Goal: Task Accomplishment & Management: Manage account settings

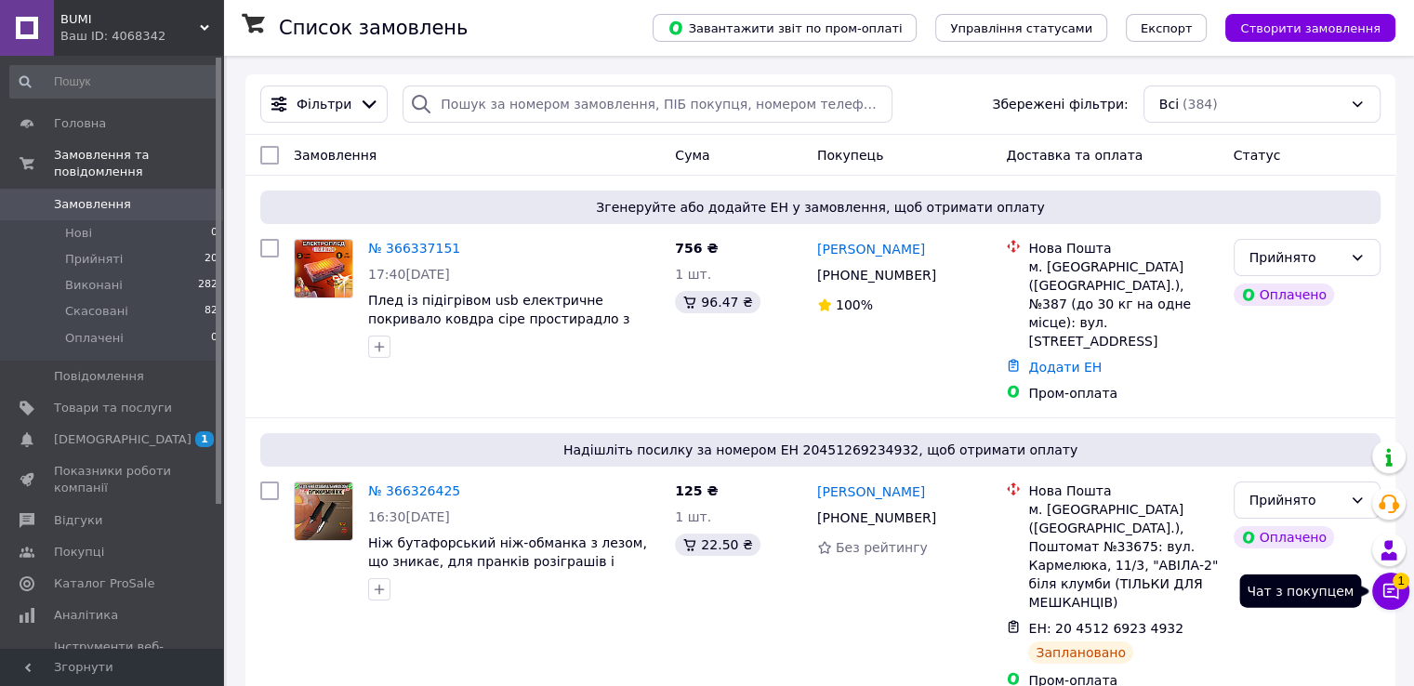
click at [1380, 586] on button "Чат з покупцем 1" at bounding box center [1390, 591] width 37 height 37
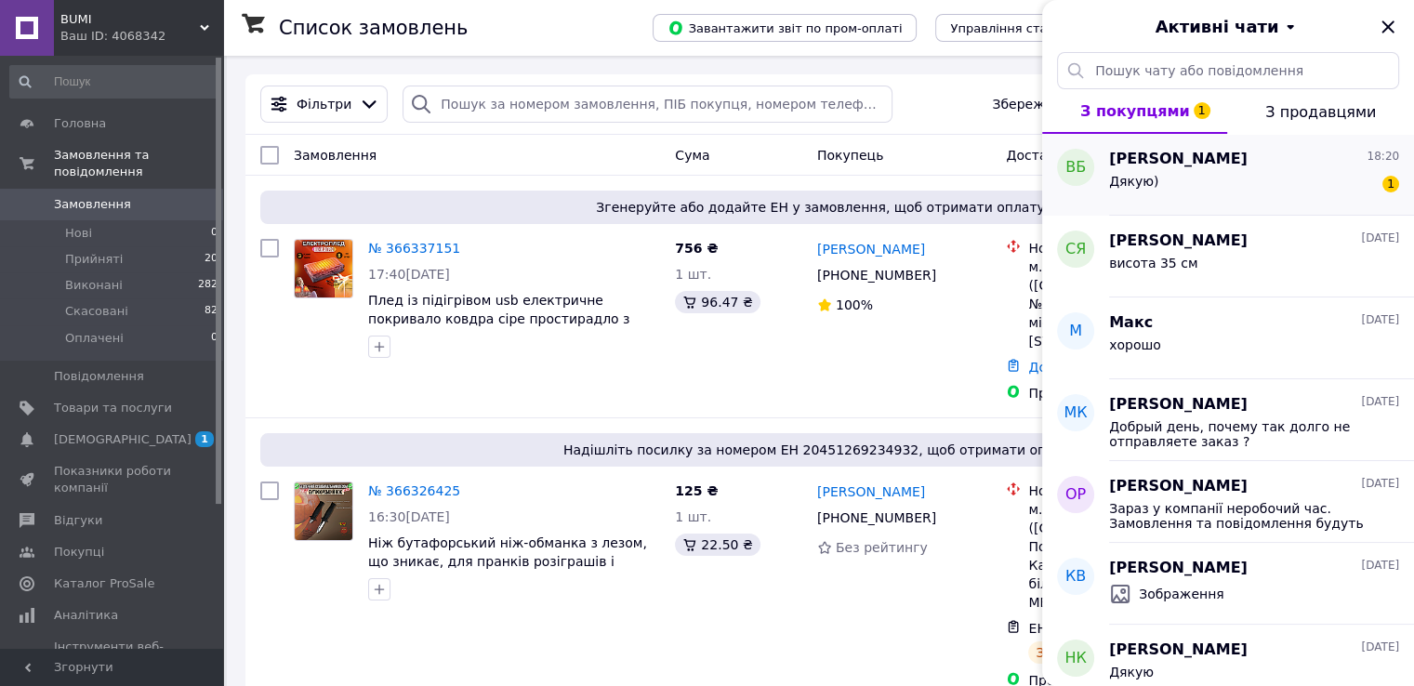
click at [1242, 206] on div "Вікторія Брень 18:20 Дякую) 1" at bounding box center [1261, 175] width 305 height 82
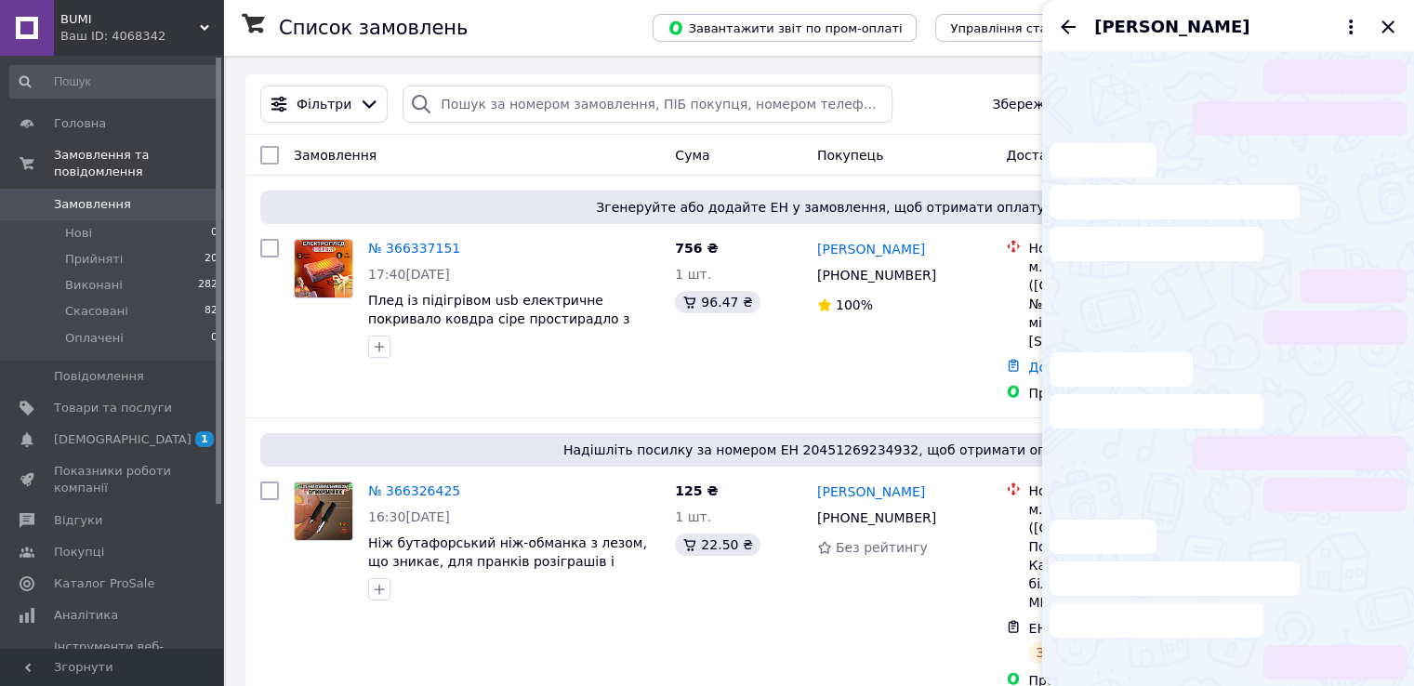
scroll to position [119, 0]
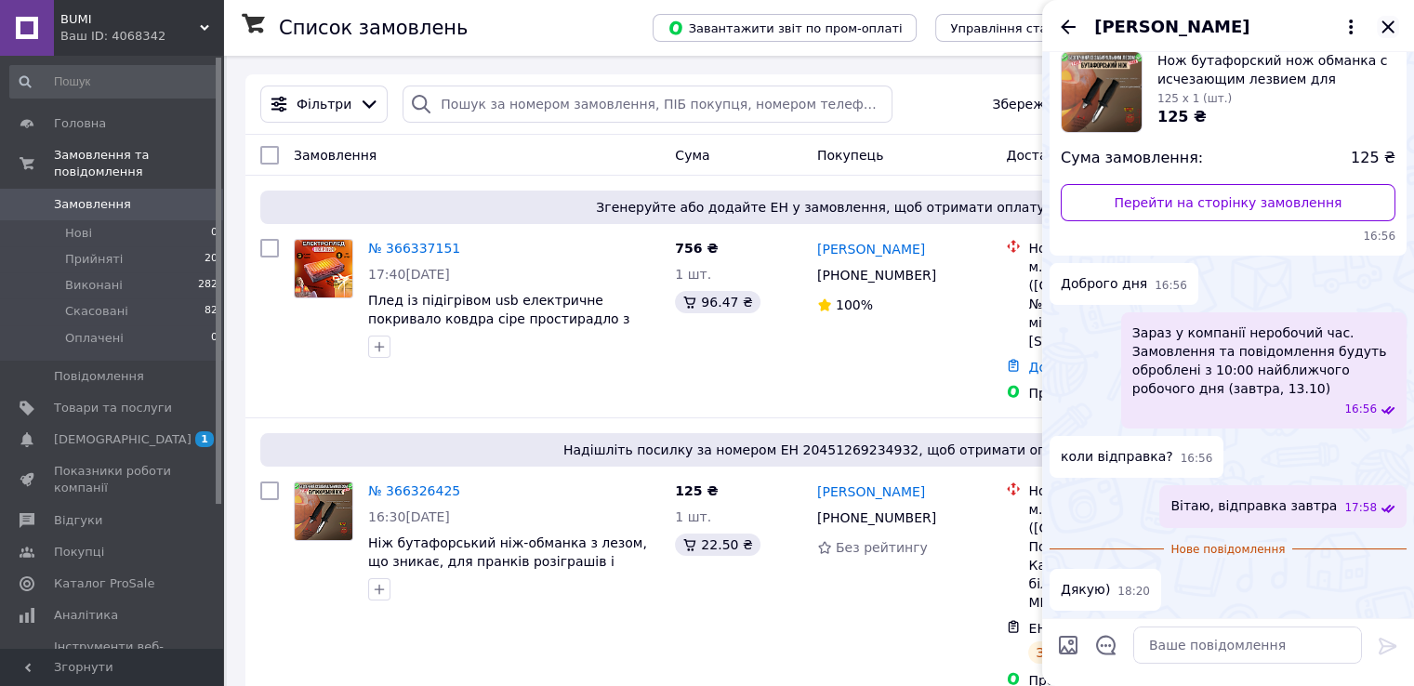
click at [1392, 30] on icon "Закрити" at bounding box center [1388, 27] width 22 height 22
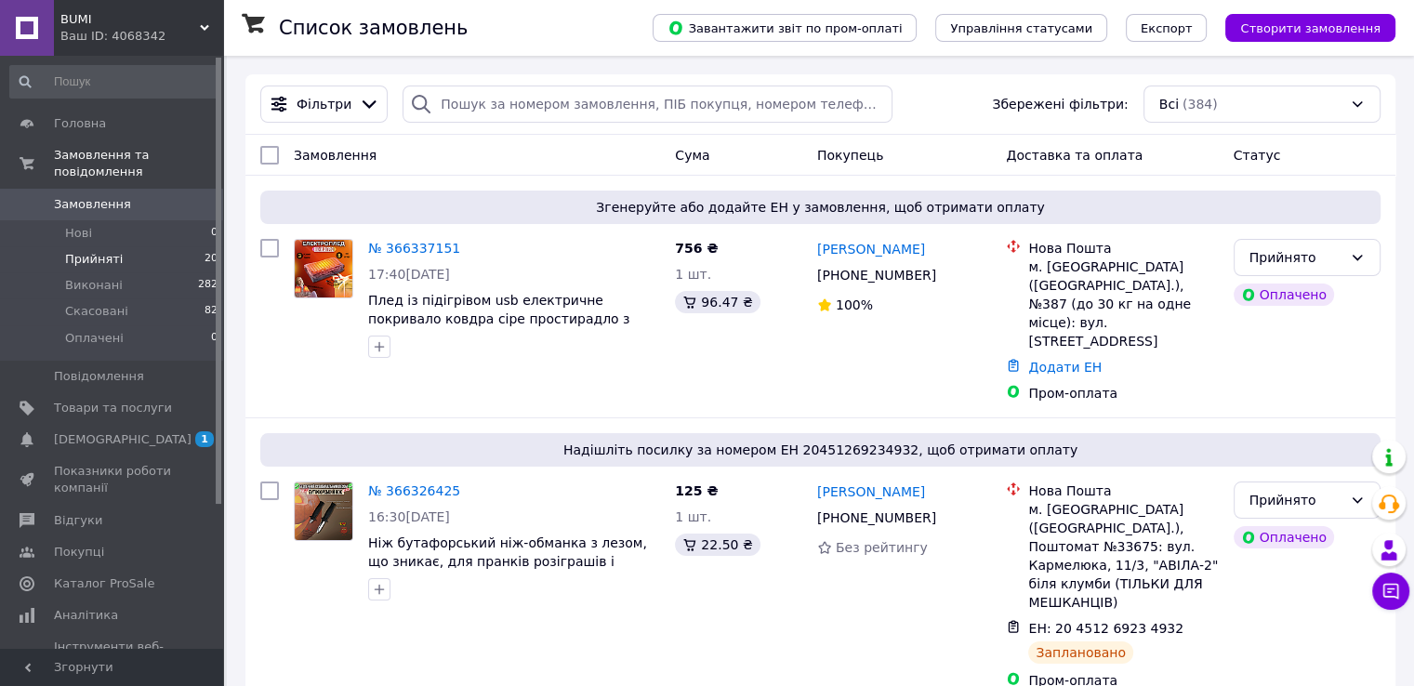
click at [117, 246] on li "Прийняті 20" at bounding box center [114, 259] width 229 height 26
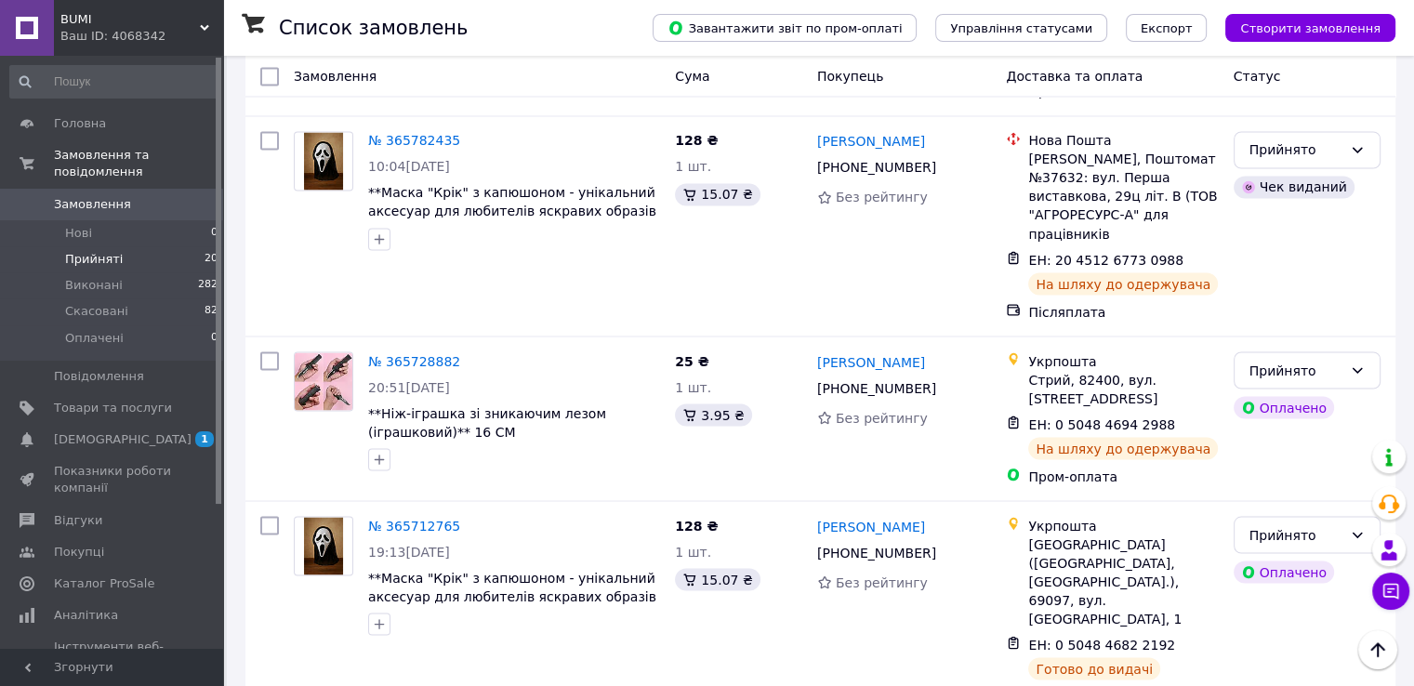
scroll to position [3332, 0]
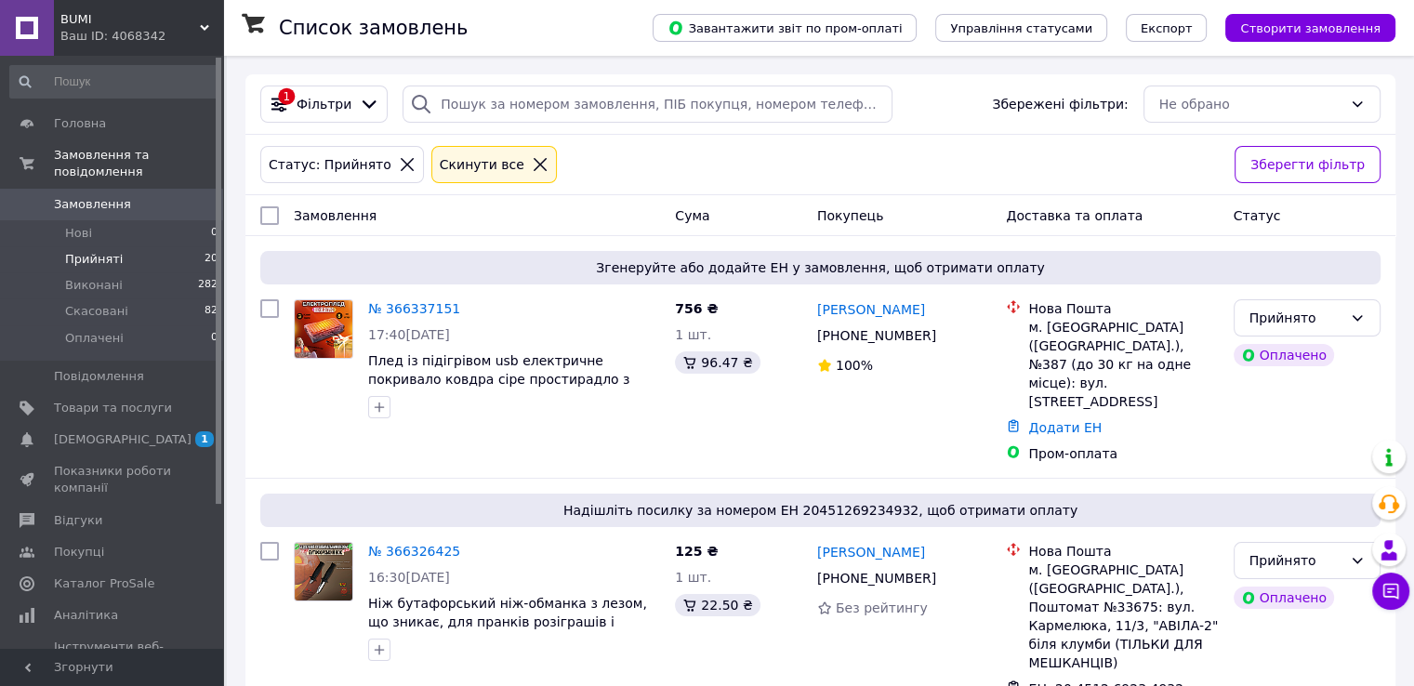
click at [399, 159] on icon at bounding box center [407, 164] width 17 height 17
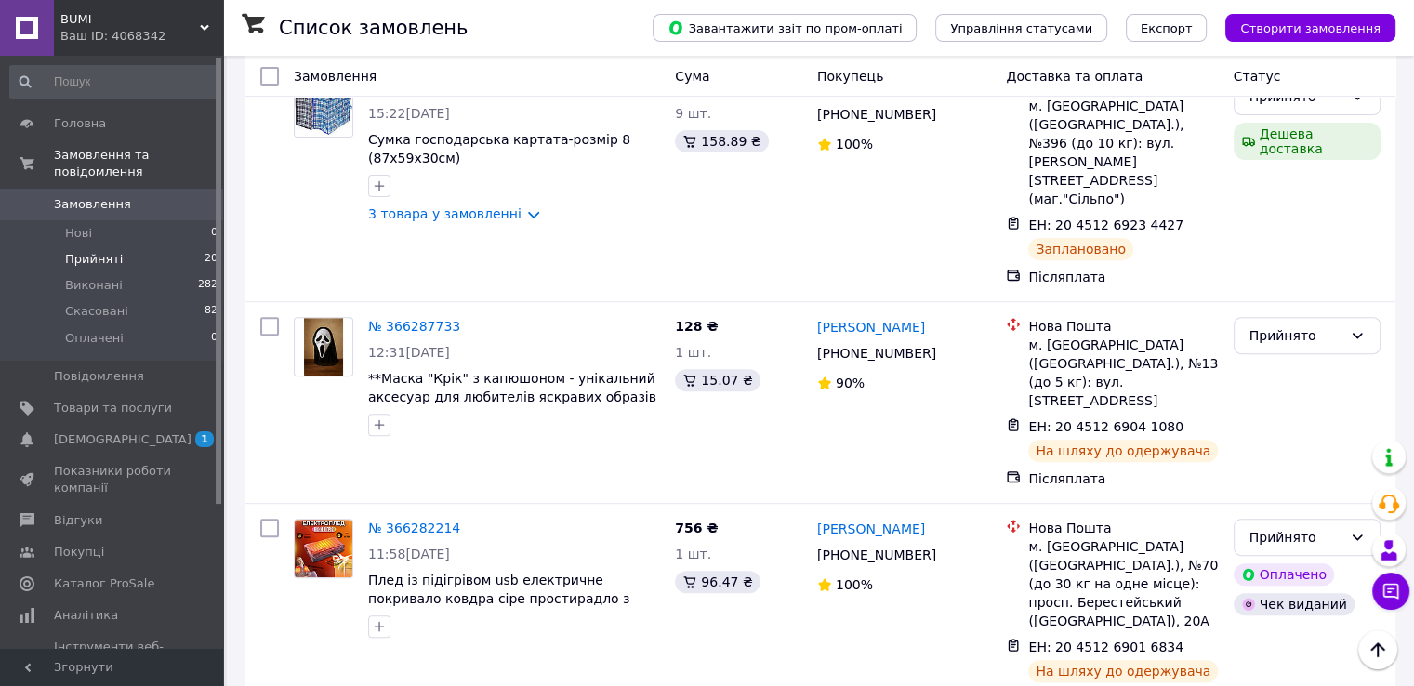
scroll to position [651, 0]
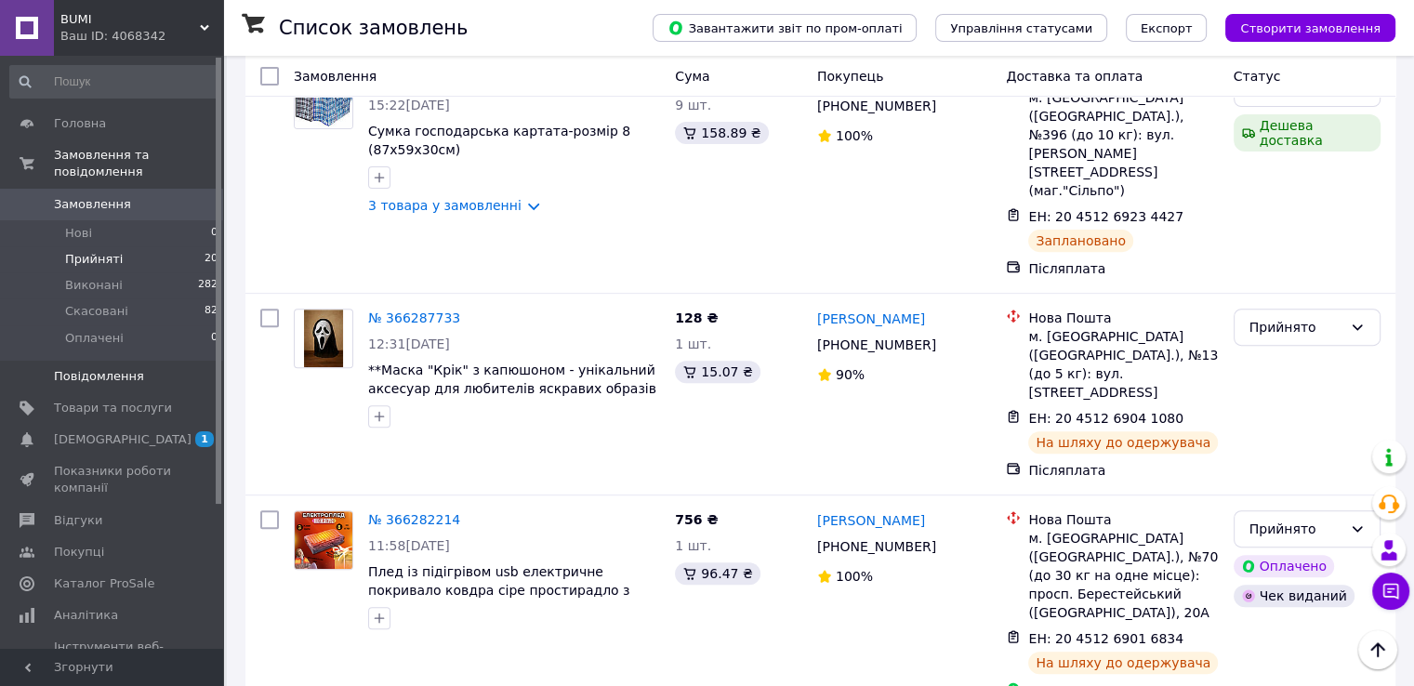
click at [111, 372] on link "Повідомлення 0" at bounding box center [114, 377] width 229 height 32
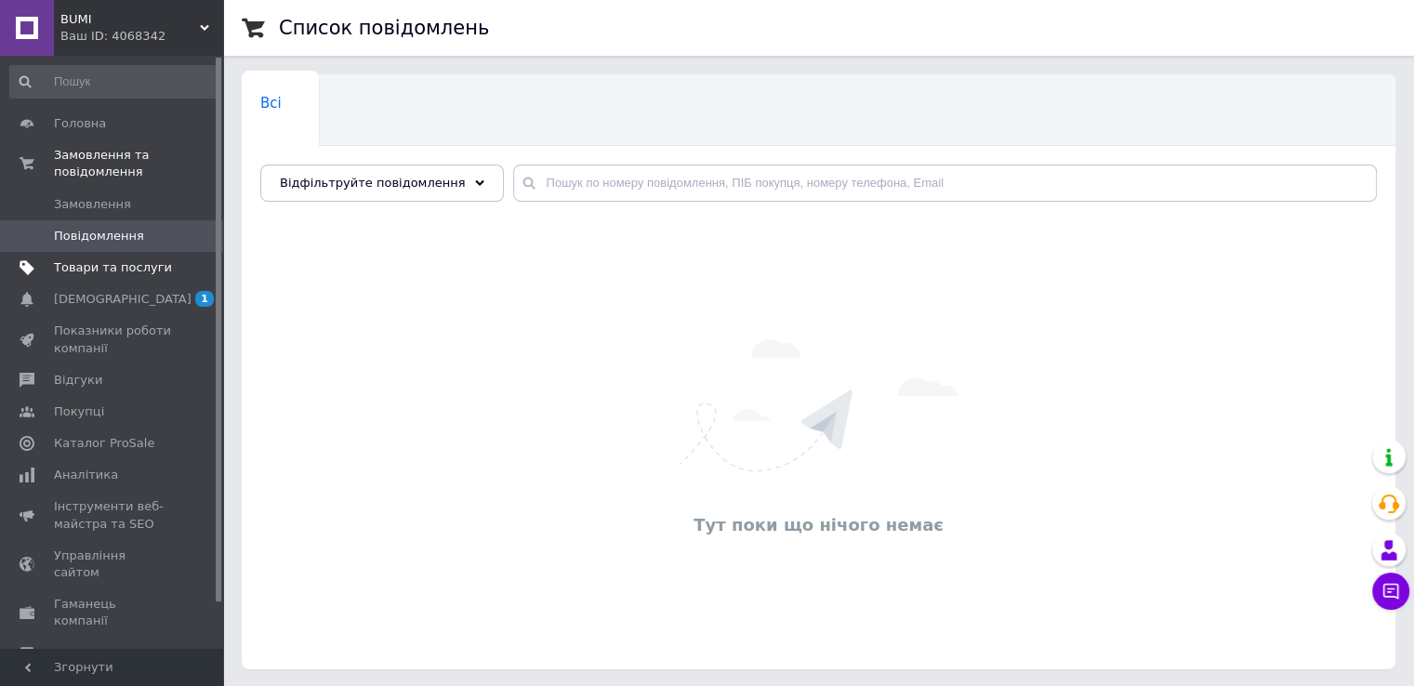
click at [116, 259] on span "Товари та послуги" at bounding box center [113, 267] width 118 height 17
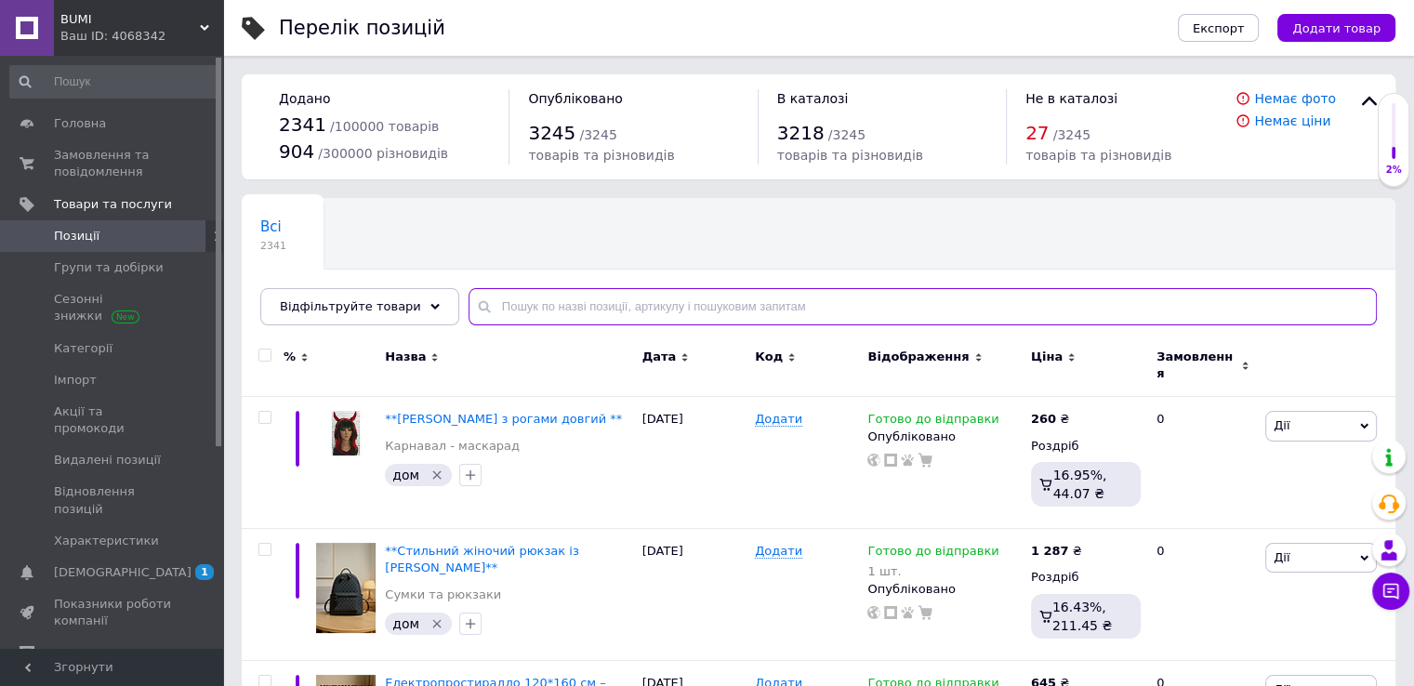
click at [547, 304] on input "text" at bounding box center [923, 306] width 908 height 37
paste input "9789669429568"
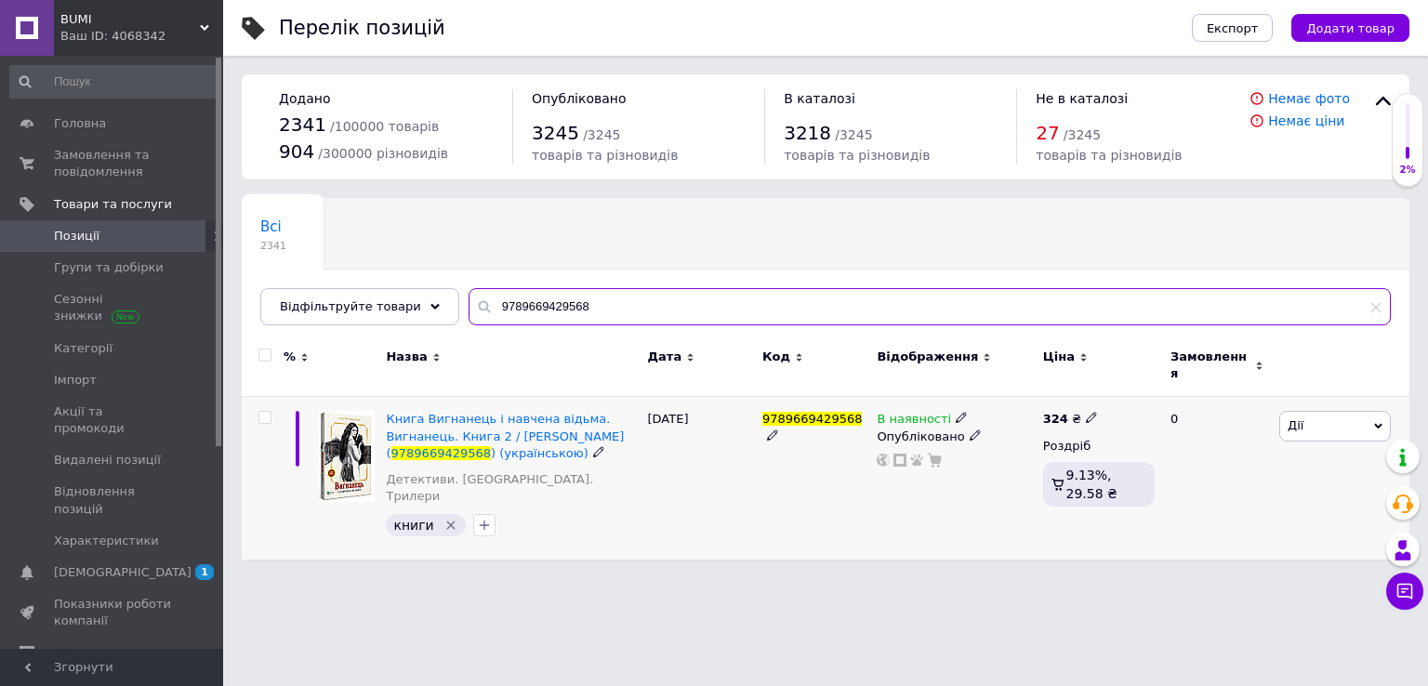
type input "9789669429568"
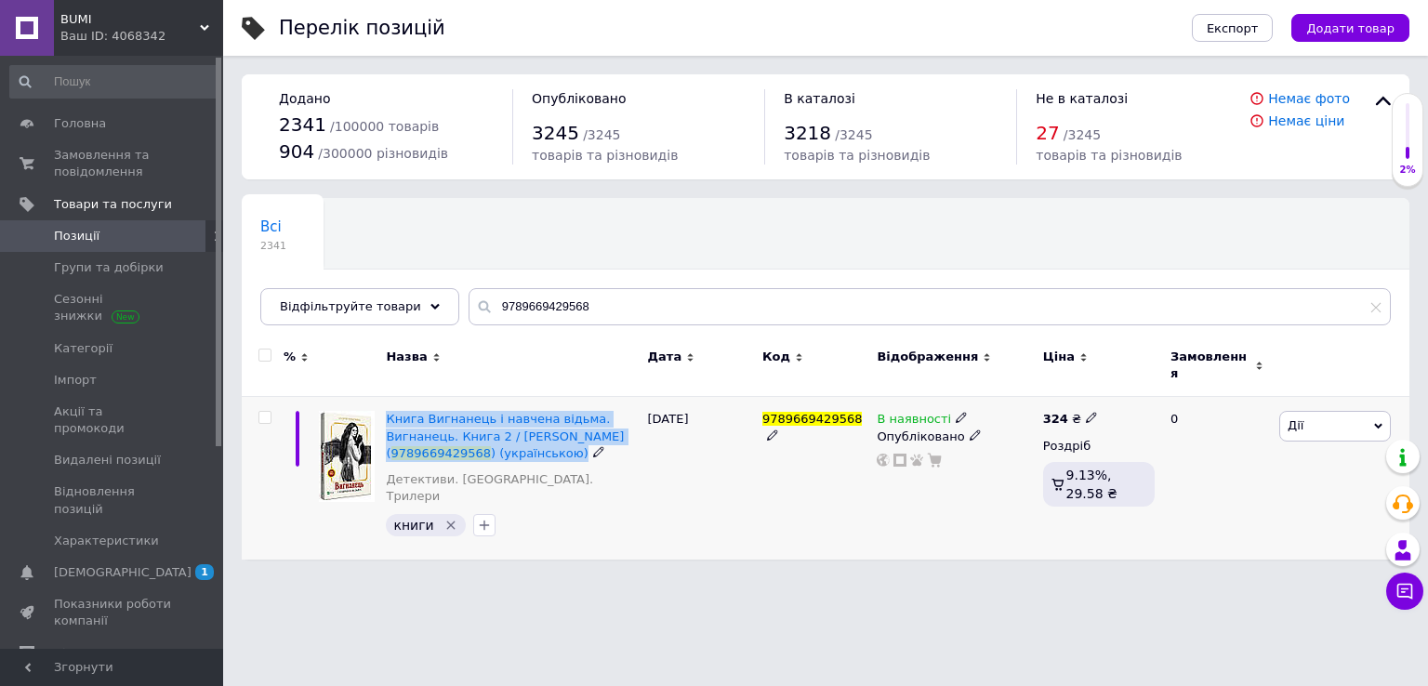
drag, startPoint x: 381, startPoint y: 410, endPoint x: 582, endPoint y: 448, distance: 204.4
click at [582, 448] on div "Книга Вигнанець і навчена відьма. Вигнанець. Книга 2 / Андрій Кокотюха ( 978966…" at bounding box center [511, 478] width 261 height 163
copy div "Книга Вигнанець і навчена відьма. Вигнанець. Книга 2 / Андрій Кокотюха ( 978966…"
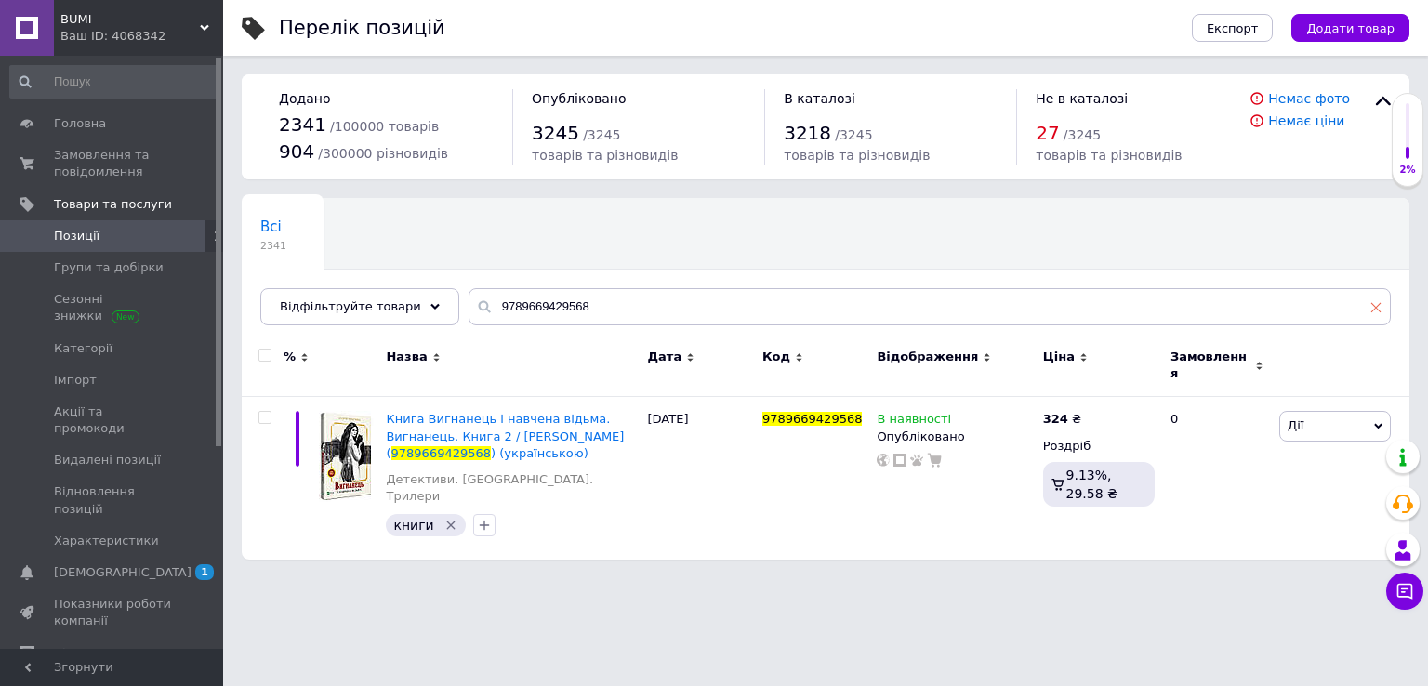
click at [1376, 308] on icon at bounding box center [1376, 306] width 11 height 11
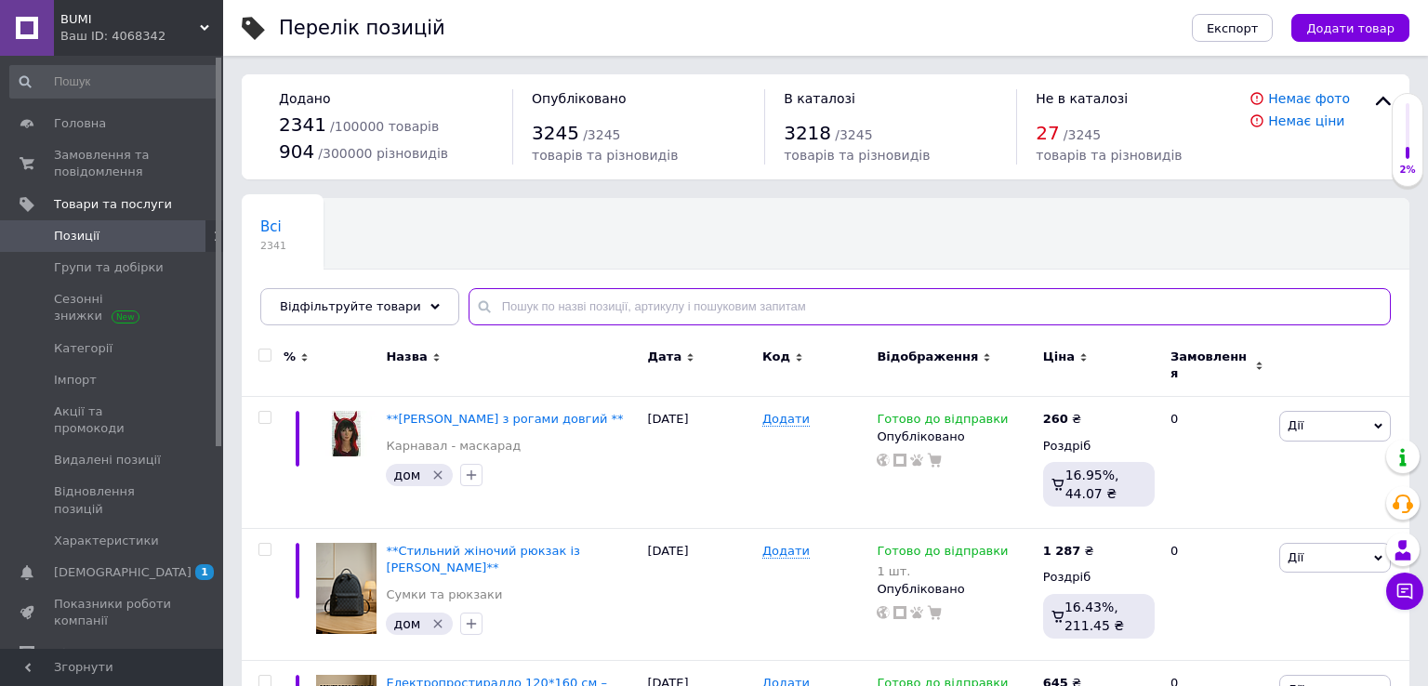
click at [537, 308] on input "text" at bounding box center [930, 306] width 922 height 37
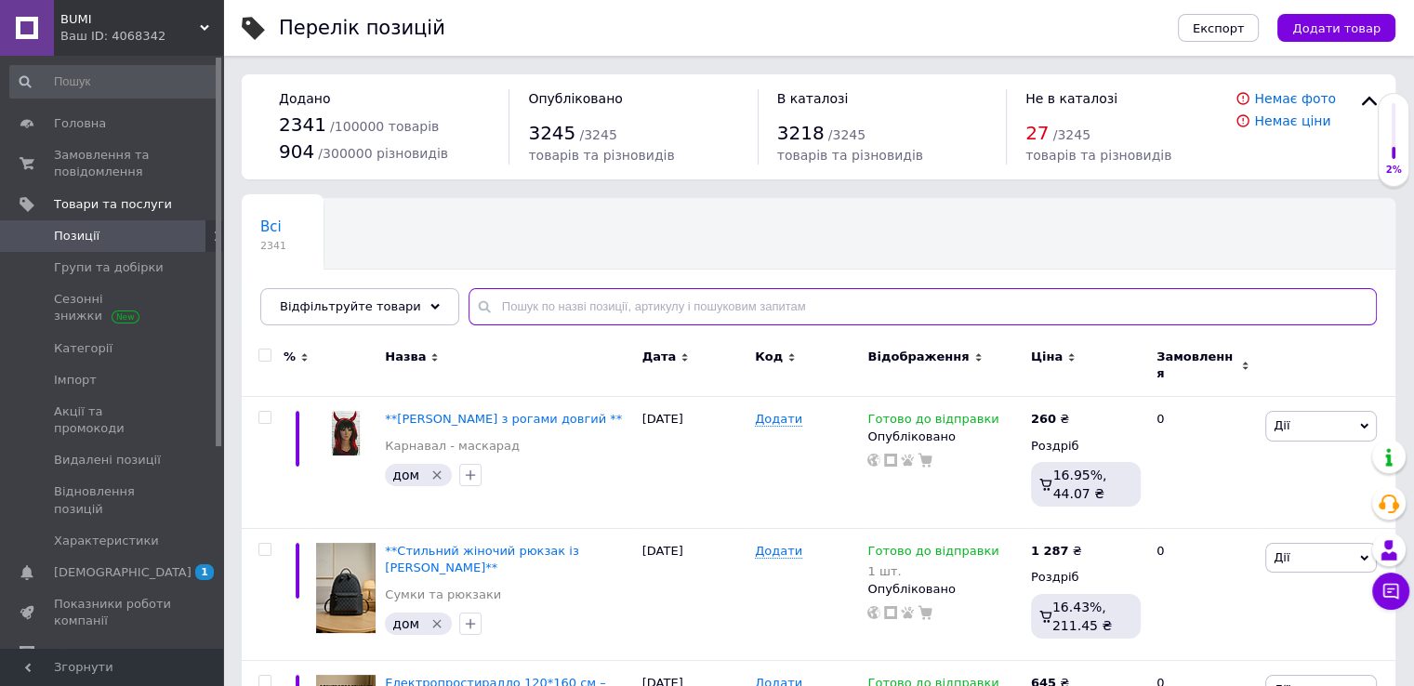
paste input "9789669429384"
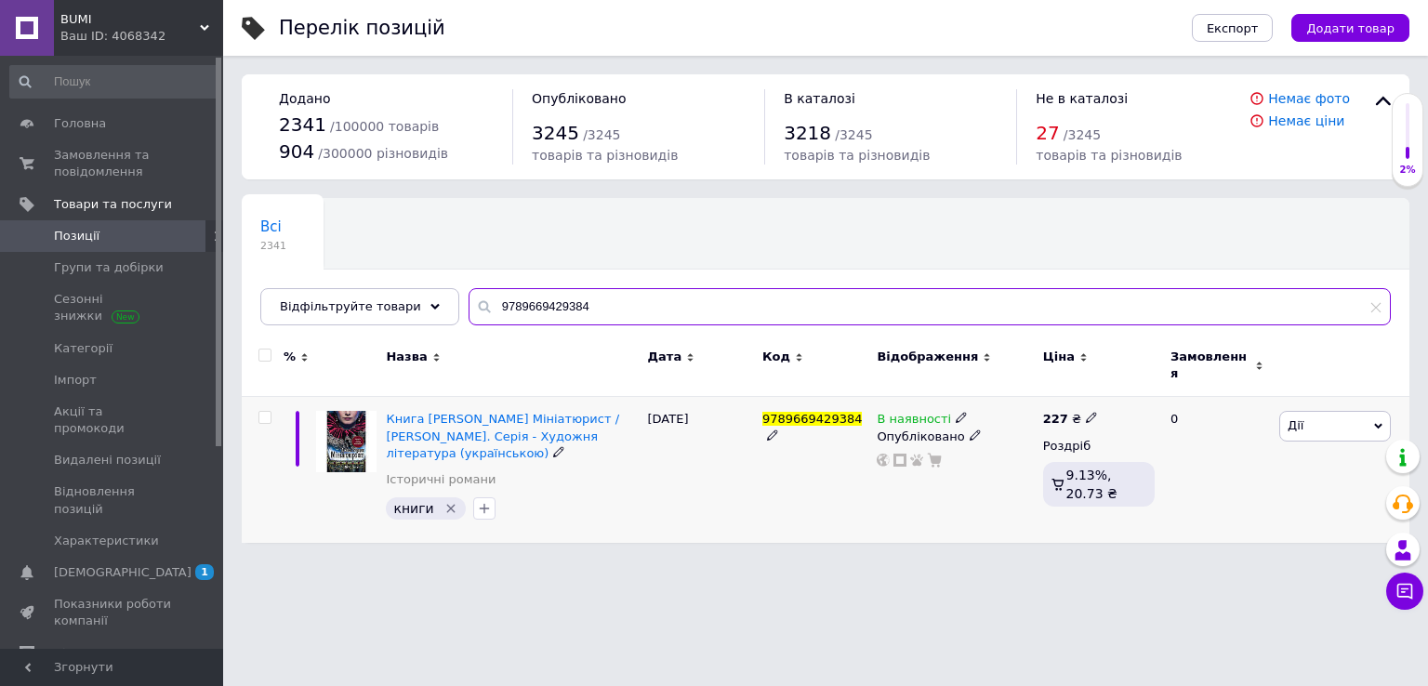
type input "9789669429384"
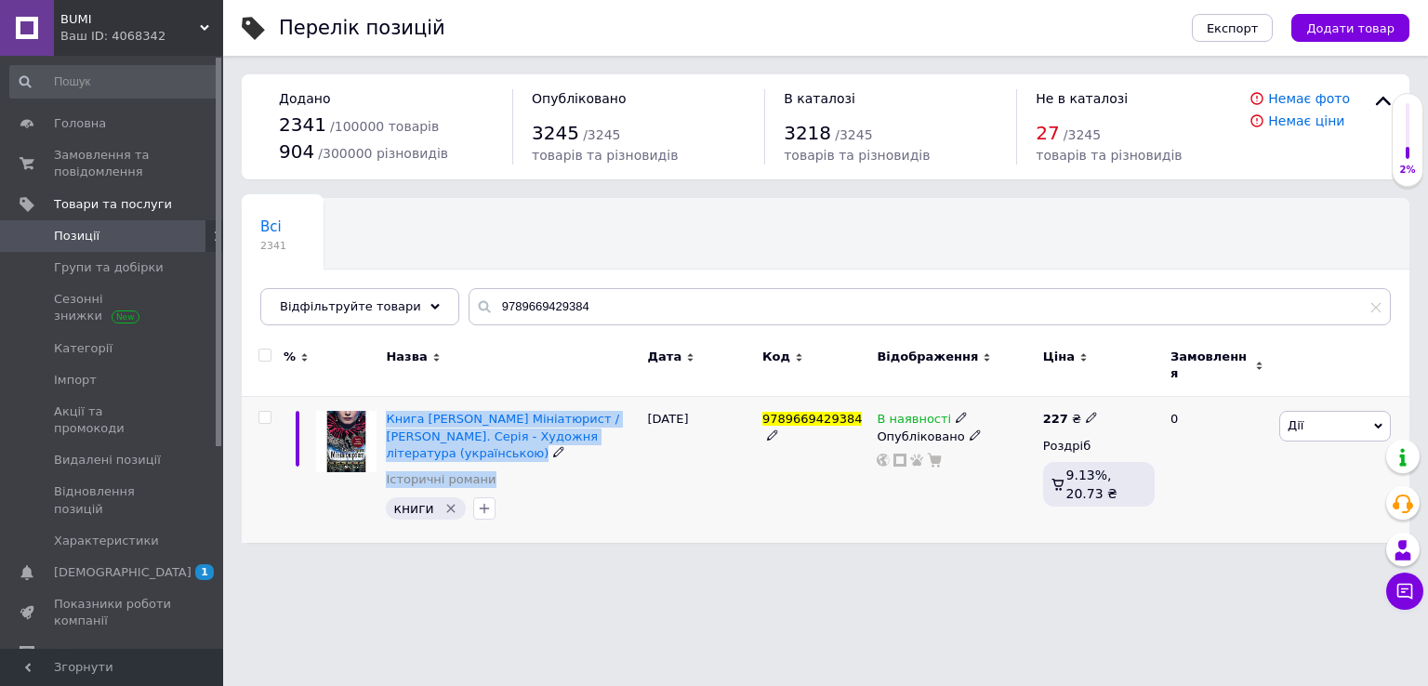
drag, startPoint x: 382, startPoint y: 410, endPoint x: 621, endPoint y: 433, distance: 240.1
click at [621, 433] on div "Книга роман Мініатюрист / Джессі Бертон. Серія - Художня література (українсько…" at bounding box center [511, 470] width 261 height 146
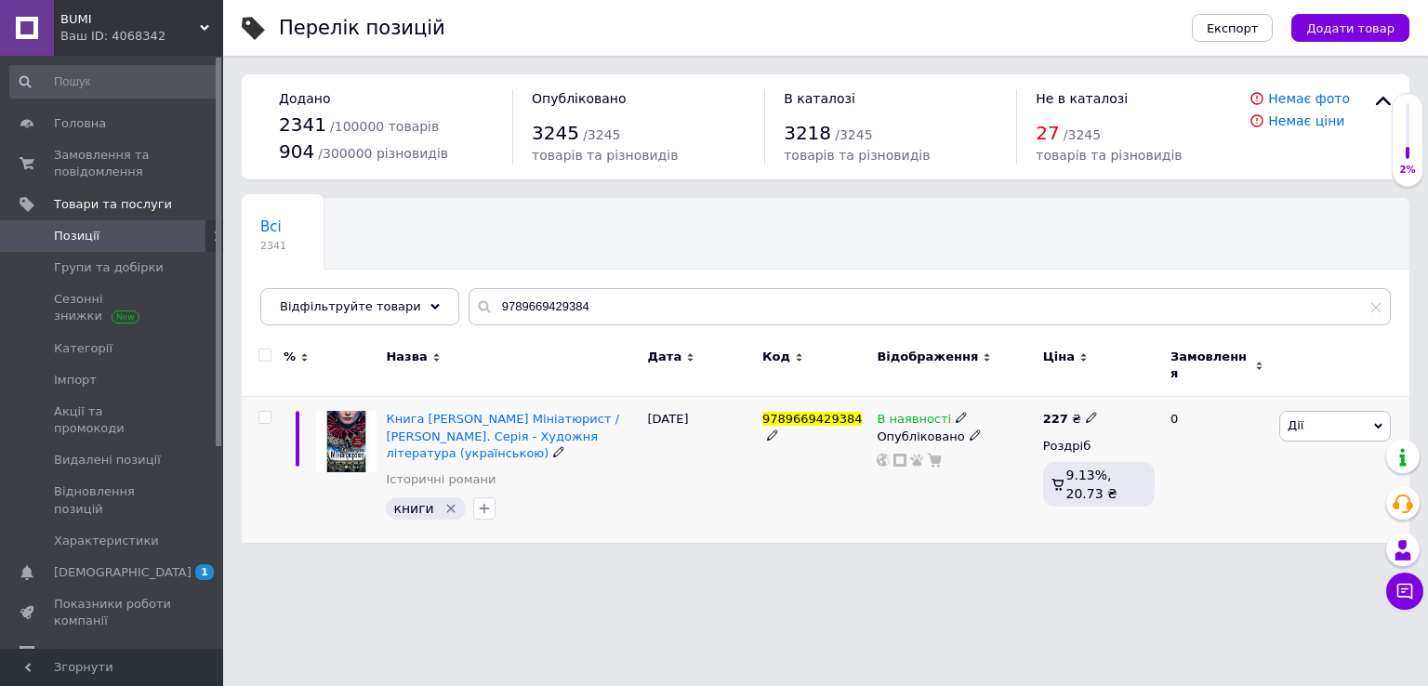
click at [653, 487] on div "[DATE]" at bounding box center [700, 470] width 114 height 146
click at [400, 412] on span "Книга роман Мініатюрист / Джессі Бертон. Серія - Художня література (українсько…" at bounding box center [502, 435] width 233 height 47
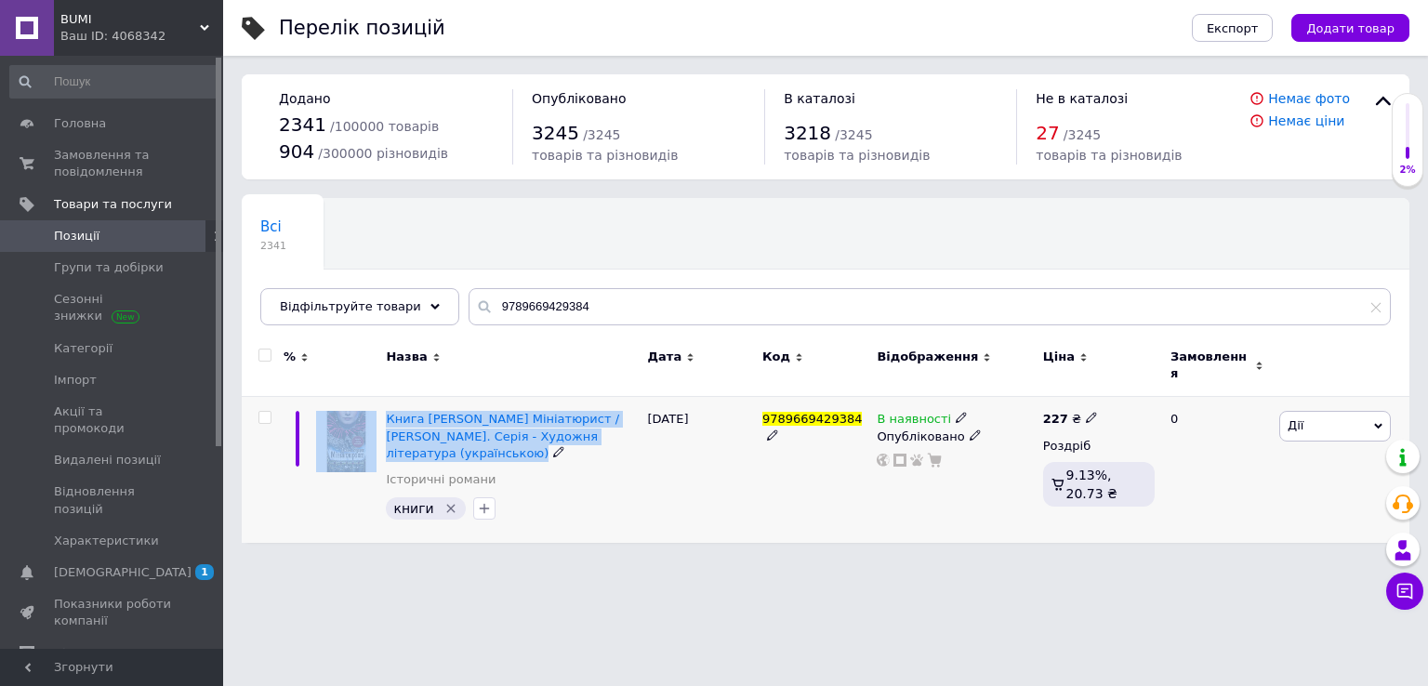
drag, startPoint x: 377, startPoint y: 407, endPoint x: 625, endPoint y: 422, distance: 248.7
click at [625, 422] on div "Книга роман Мініатюрист / Джессі Бертон. Серія - Художня література (українсько…" at bounding box center [826, 470] width 1168 height 146
copy div "Книга роман Мініатюрист / Джессі Бертон. Серія - Художня література (українсько…"
drag, startPoint x: 755, startPoint y: 414, endPoint x: 855, endPoint y: 406, distance: 100.7
click at [855, 406] on div "Книга роман Мініатюрист / Джессі Бертон. Серія - Художня література (українсько…" at bounding box center [826, 470] width 1168 height 146
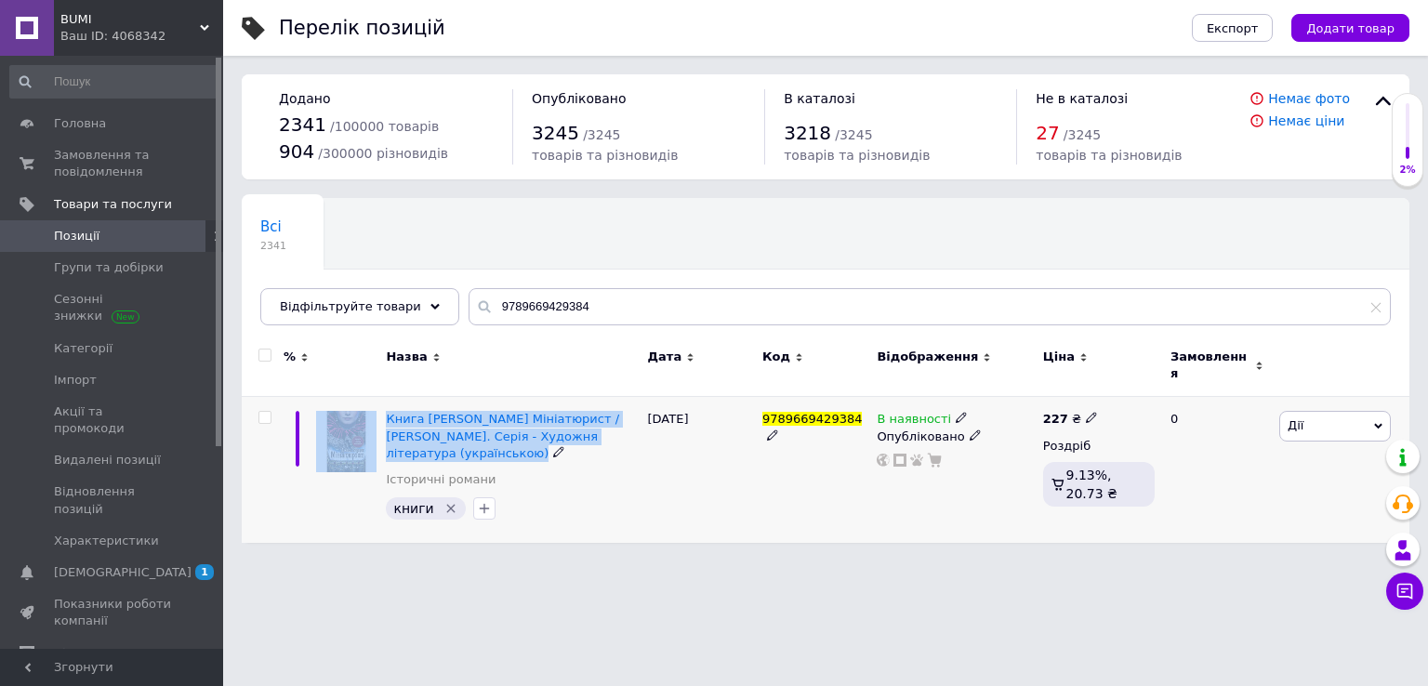
copy div "9789669429384"
click at [88, 172] on span "Замовлення та повідомлення" at bounding box center [113, 163] width 118 height 33
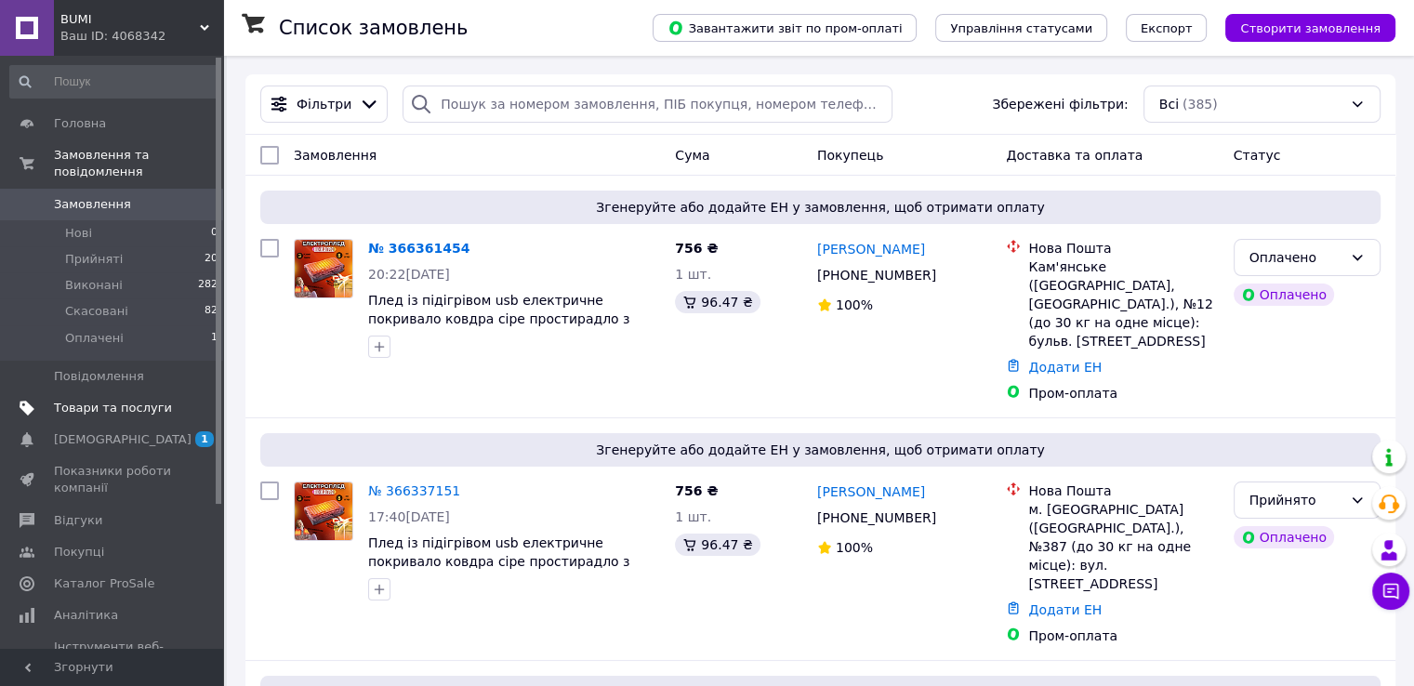
click at [130, 400] on span "Товари та послуги" at bounding box center [113, 408] width 118 height 17
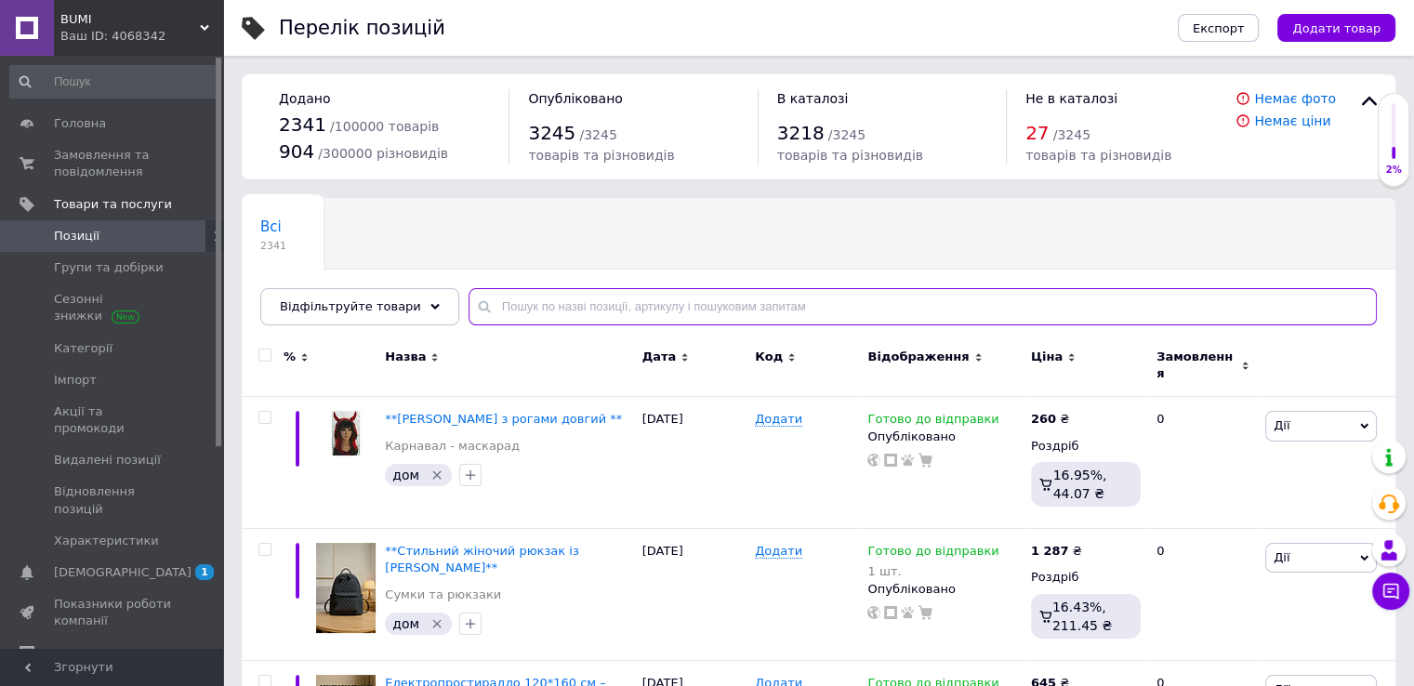
click at [617, 308] on input "text" at bounding box center [923, 306] width 908 height 37
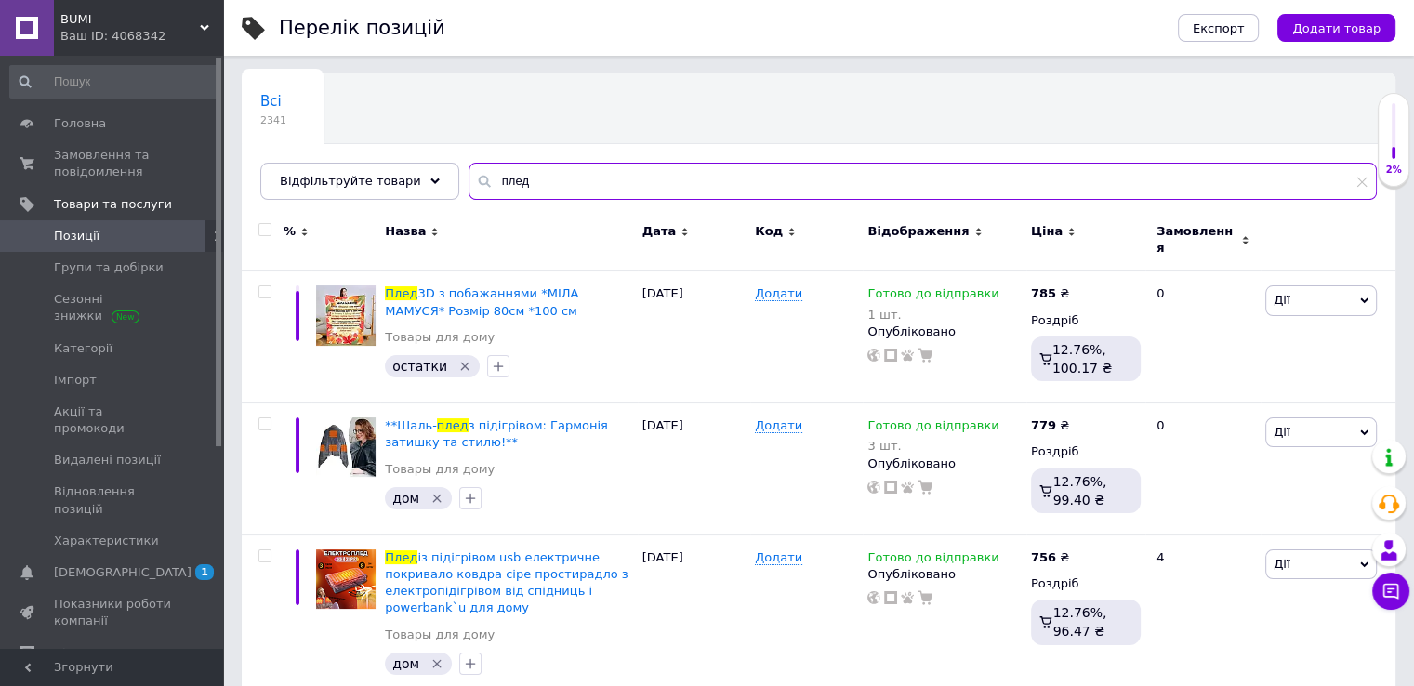
scroll to position [143, 0]
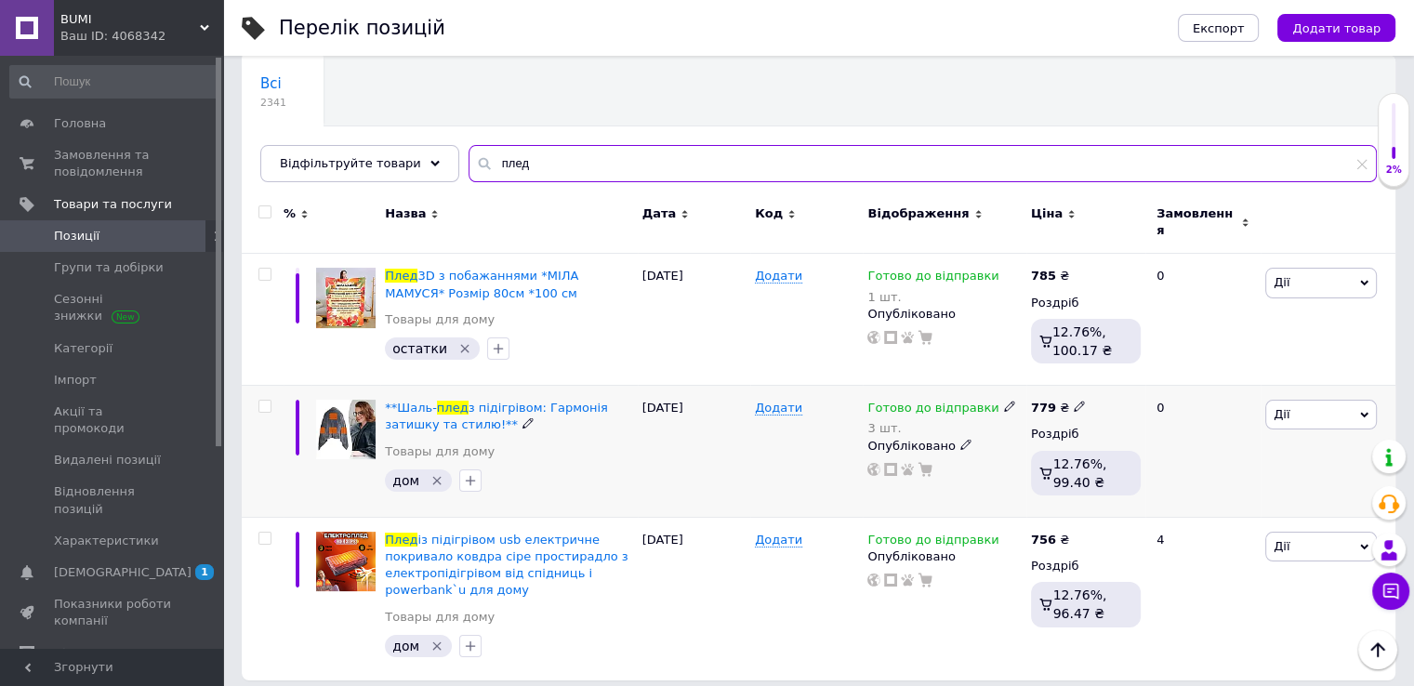
type input "плед"
click at [1004, 401] on icon at bounding box center [1009, 406] width 11 height 11
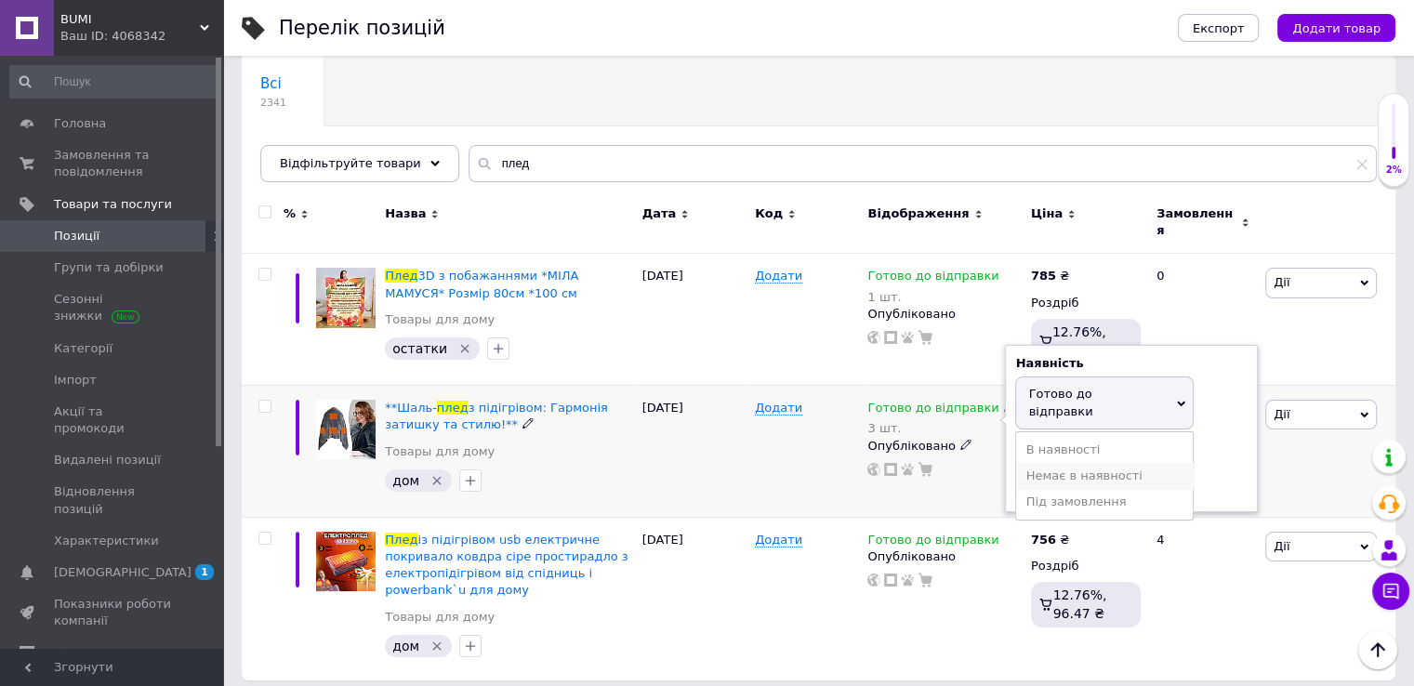
click at [1064, 463] on li "Немає в наявності" at bounding box center [1104, 476] width 177 height 26
click at [967, 464] on div at bounding box center [944, 469] width 157 height 15
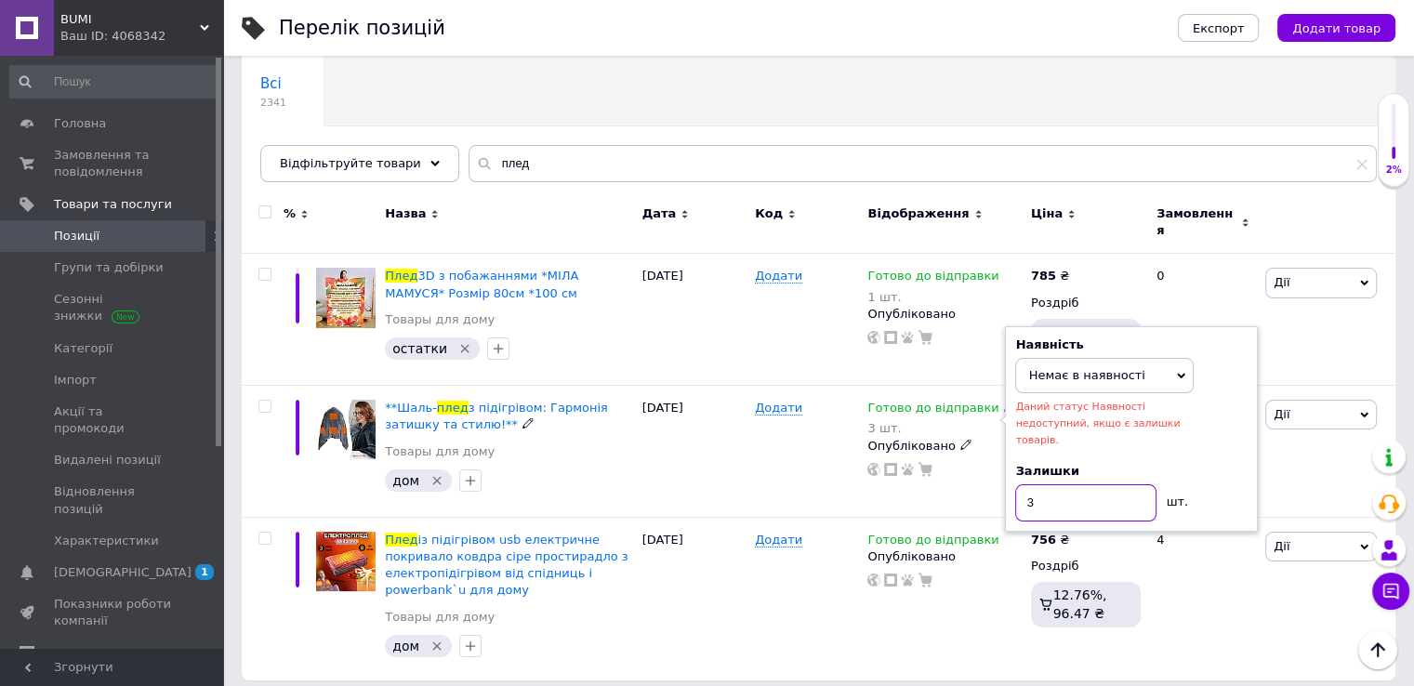
click at [1043, 484] on input "3" at bounding box center [1085, 502] width 141 height 37
click at [889, 482] on div "Готово до відправки 3 шт. Наявність Немає в наявності В наявності Під замовленн…" at bounding box center [944, 452] width 163 height 132
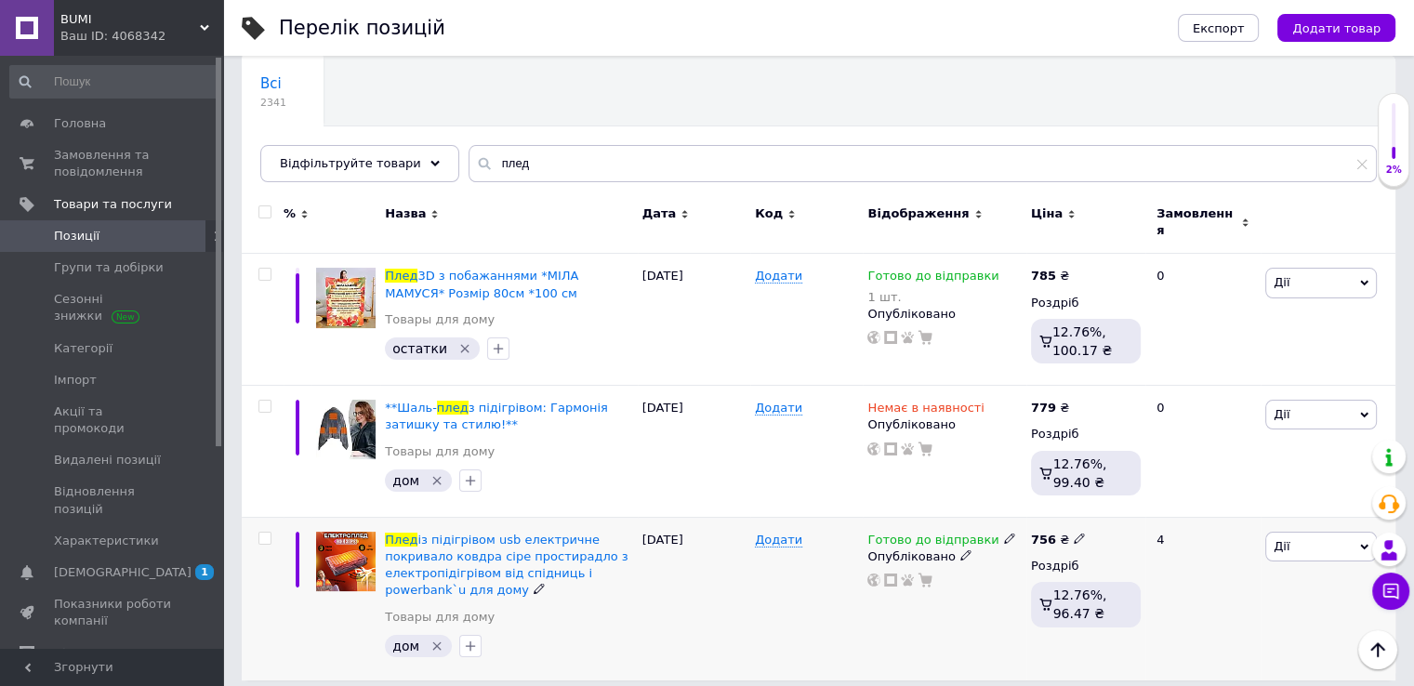
click at [1004, 533] on icon at bounding box center [1009, 538] width 11 height 11
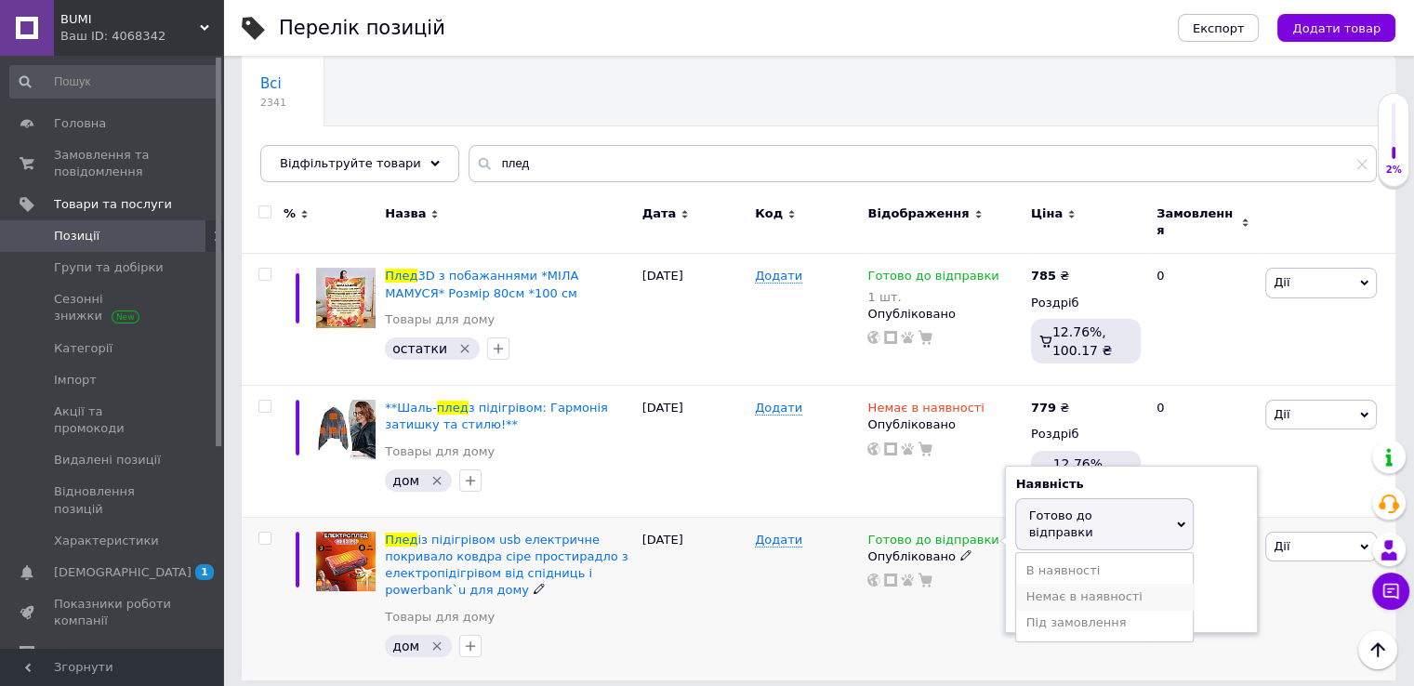
click at [1079, 584] on li "Немає в наявності" at bounding box center [1104, 597] width 177 height 26
click at [974, 601] on div "Готово до відправки Наявність Немає в наявності В наявності Під замовлення Гото…" at bounding box center [944, 598] width 163 height 163
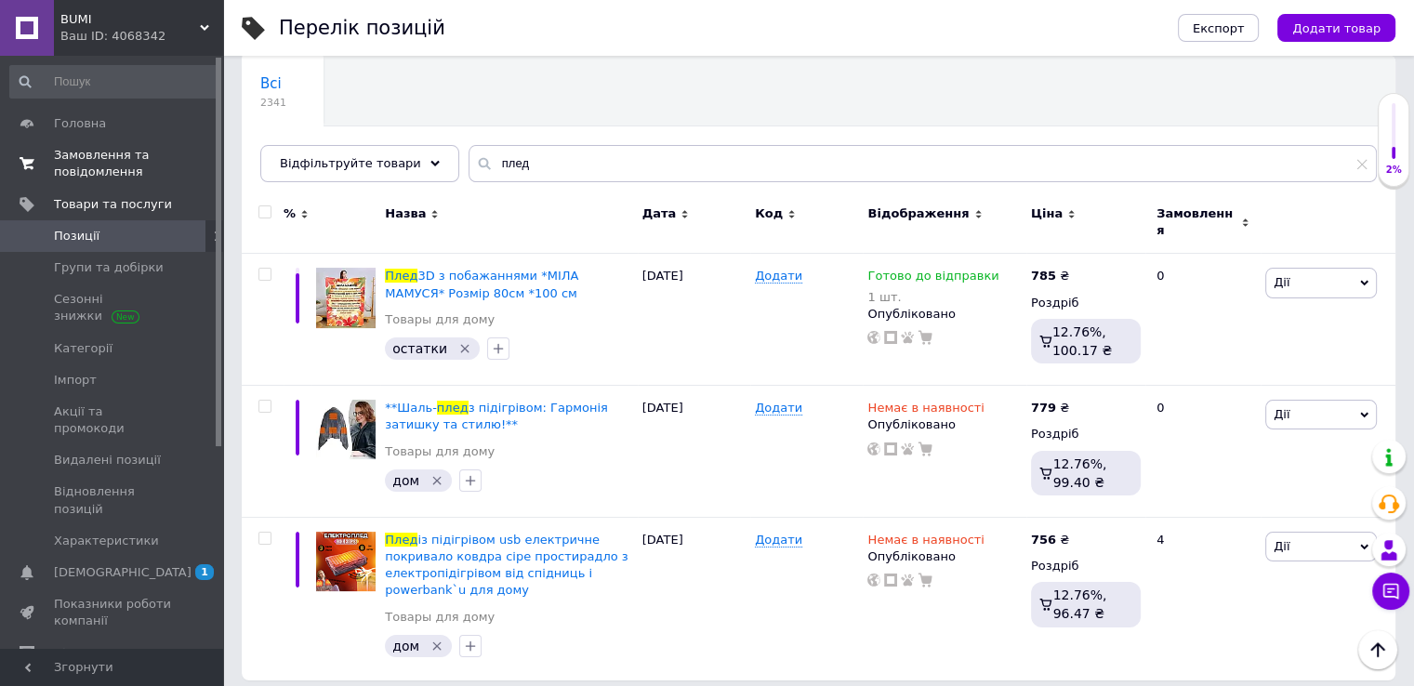
click at [136, 169] on span "Замовлення та повідомлення" at bounding box center [113, 163] width 118 height 33
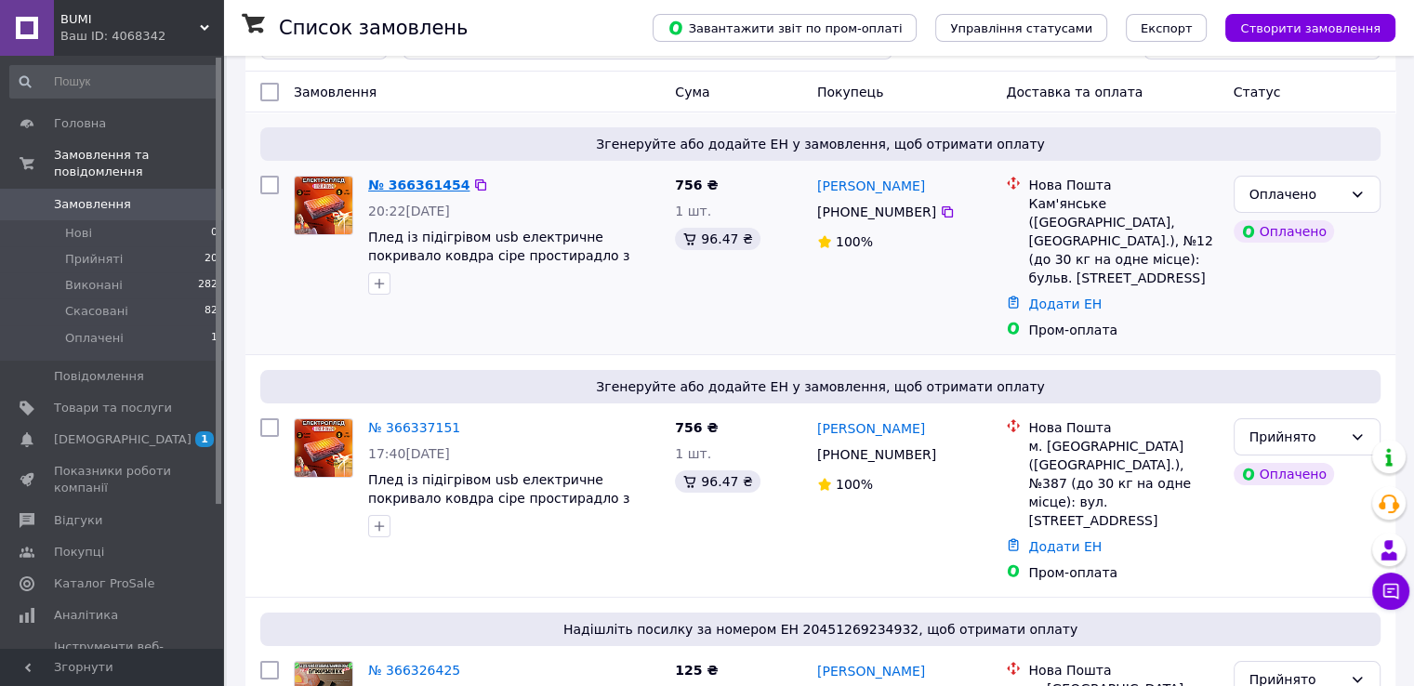
scroll to position [93, 0]
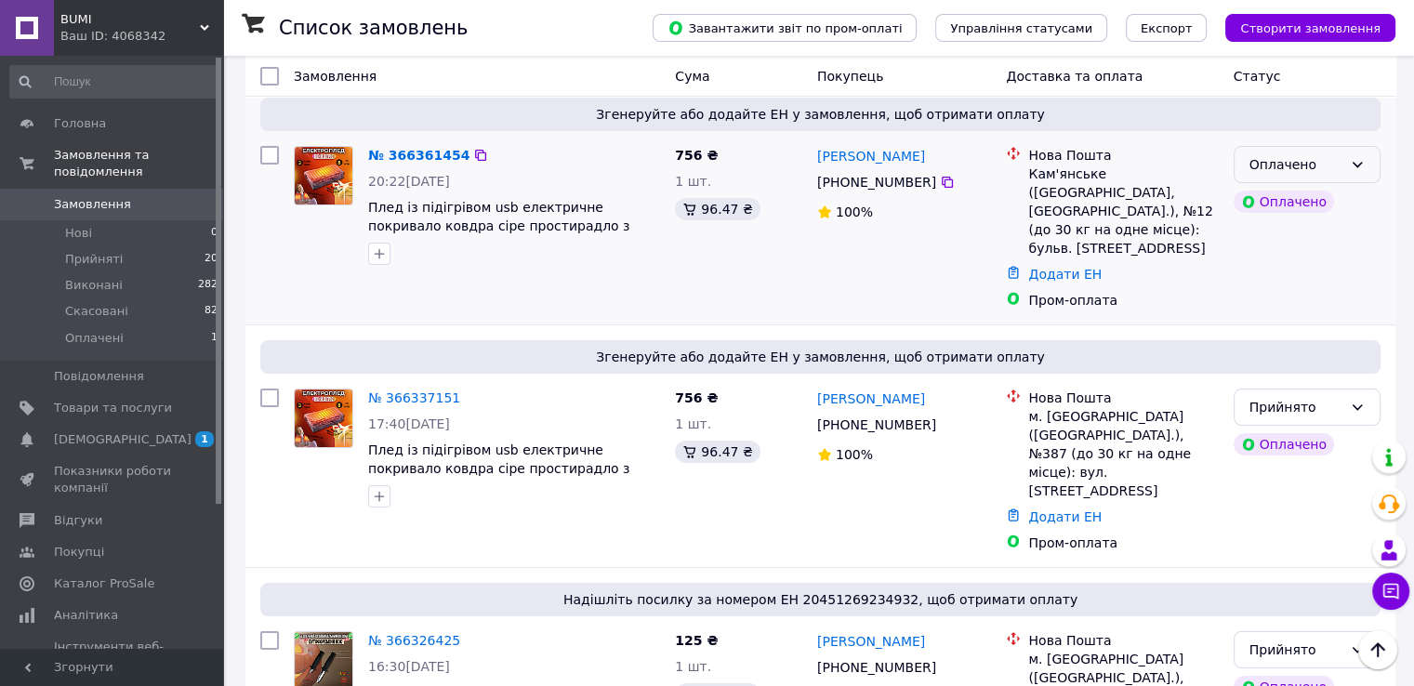
click at [1313, 170] on div "Оплачено" at bounding box center [1296, 164] width 93 height 20
click at [1304, 202] on li "Прийнято" at bounding box center [1306, 205] width 145 height 33
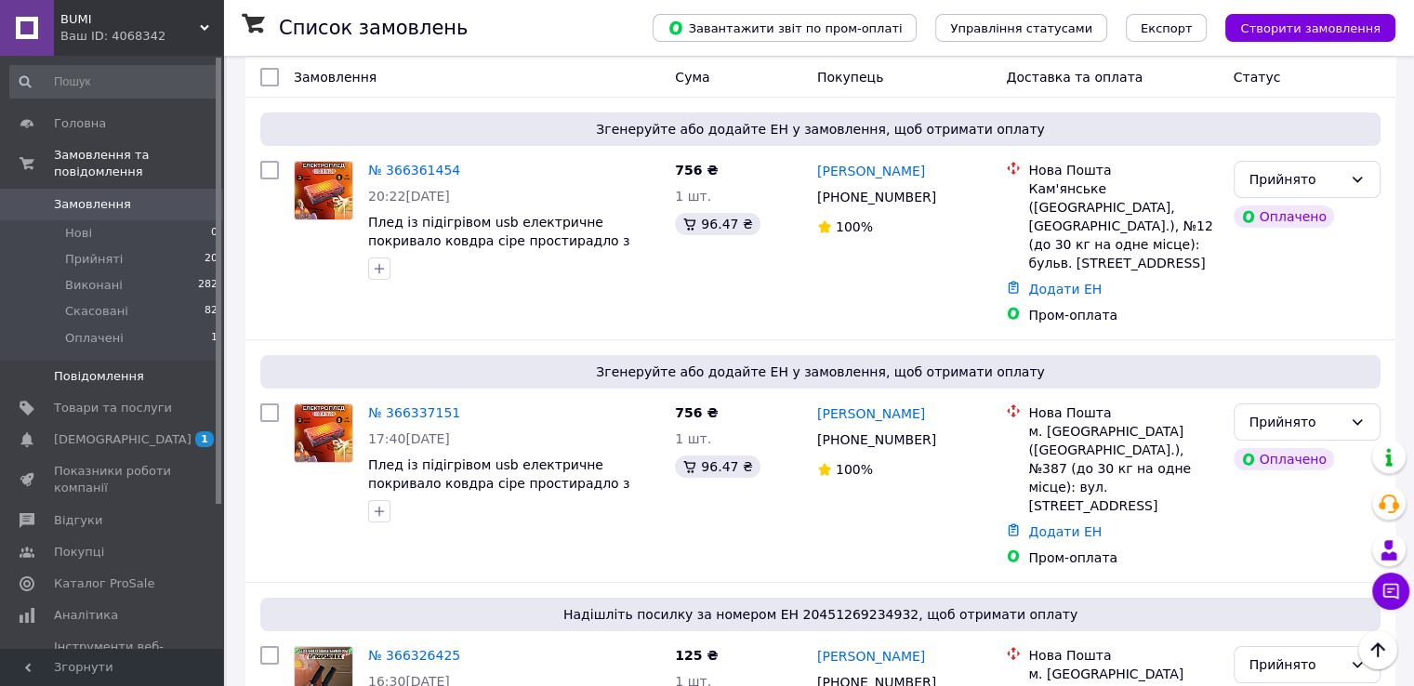
scroll to position [0, 0]
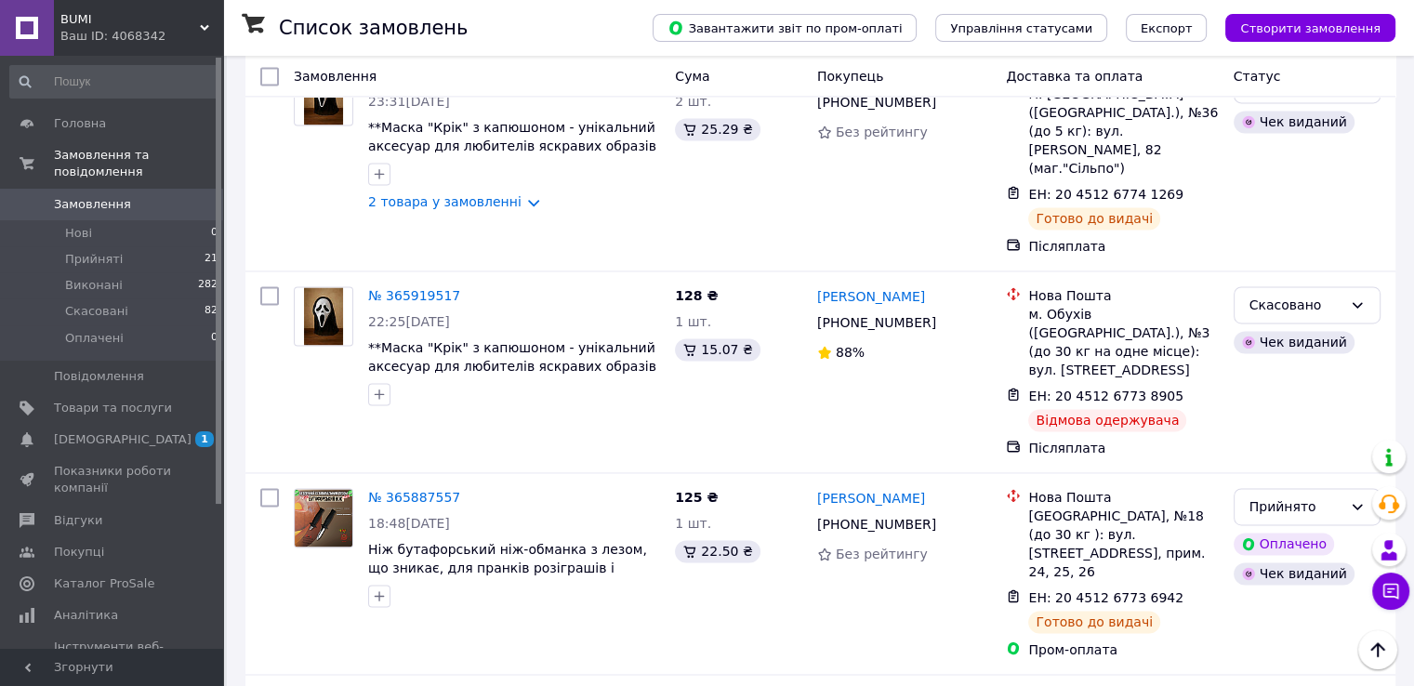
scroll to position [2789, 0]
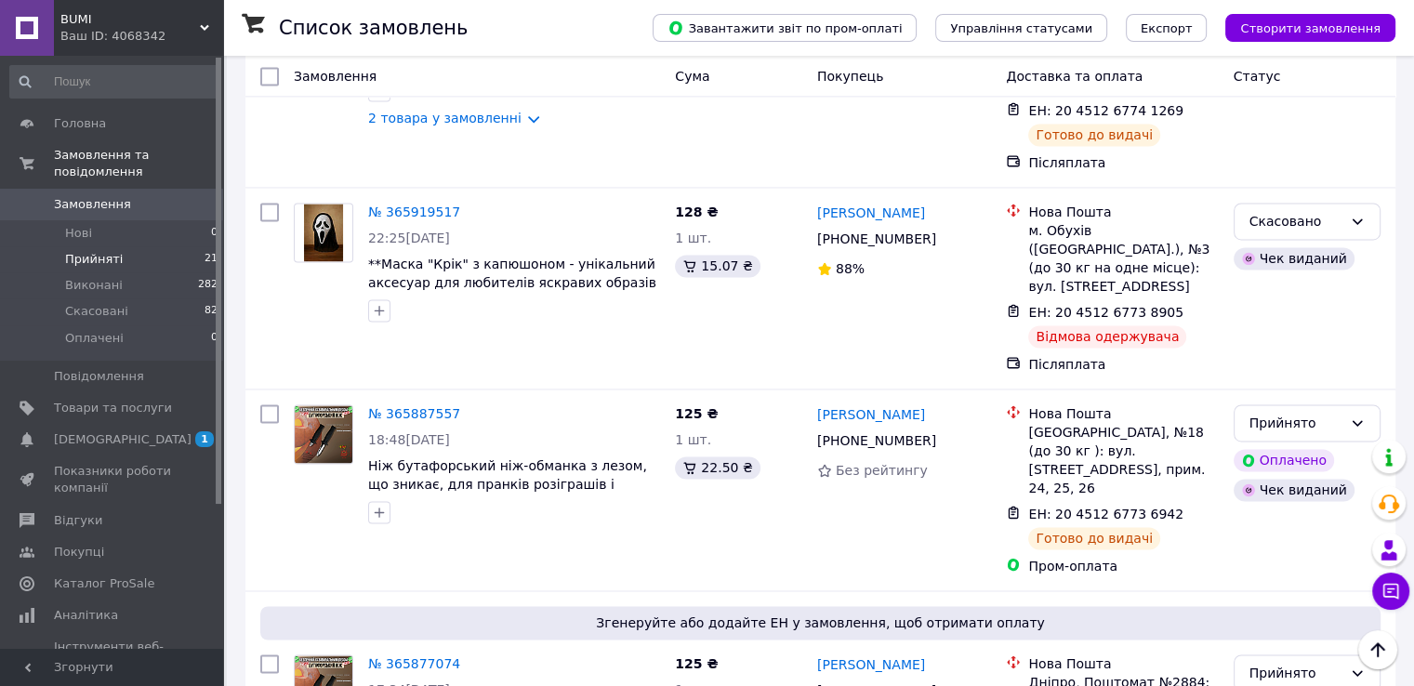
click at [105, 251] on span "Прийняті" at bounding box center [94, 259] width 58 height 17
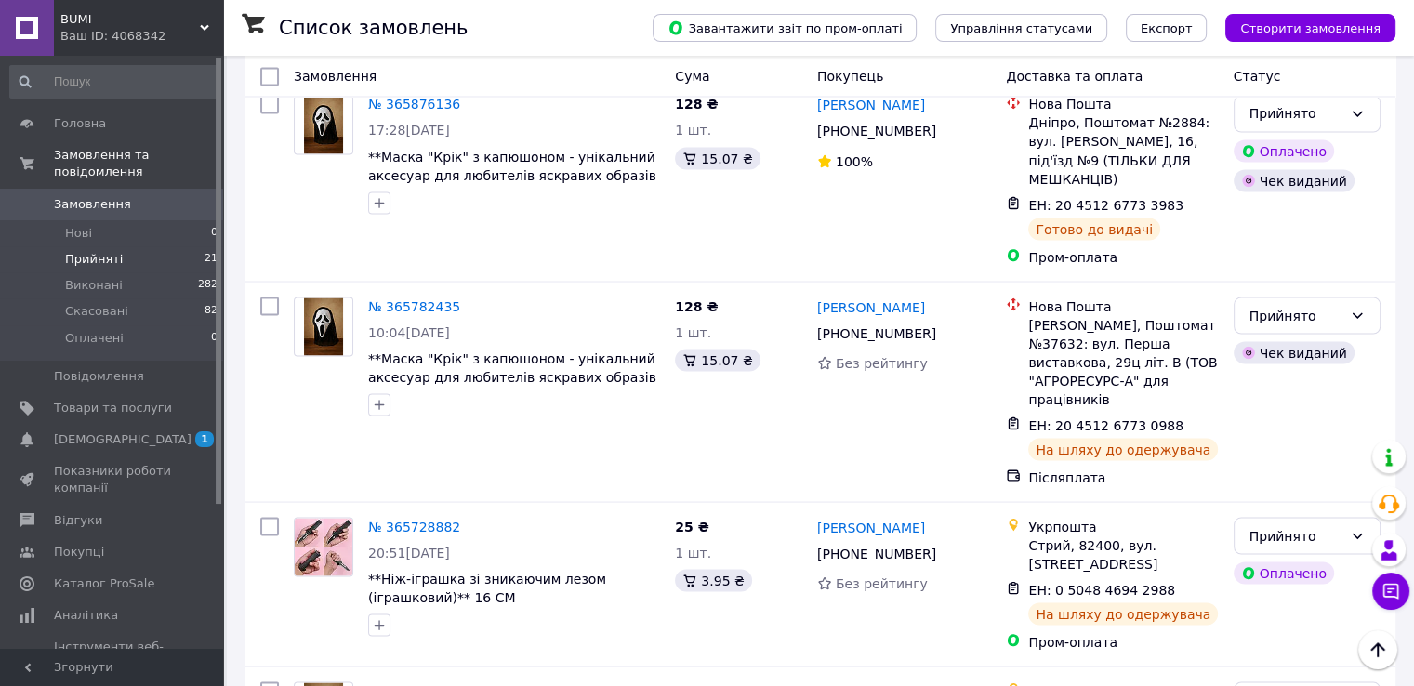
scroll to position [3413, 0]
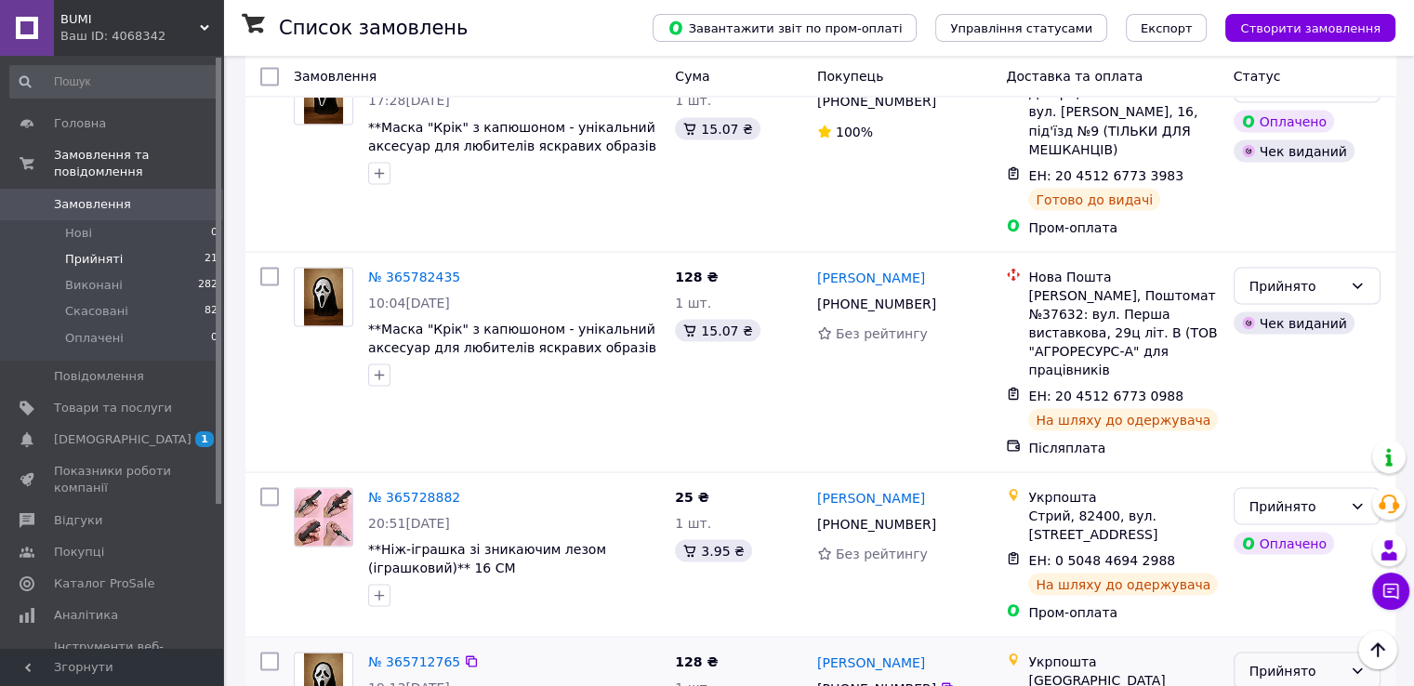
click at [1302, 660] on div "Прийнято" at bounding box center [1296, 670] width 93 height 20
click at [1295, 331] on li "Виконано" at bounding box center [1306, 334] width 145 height 33
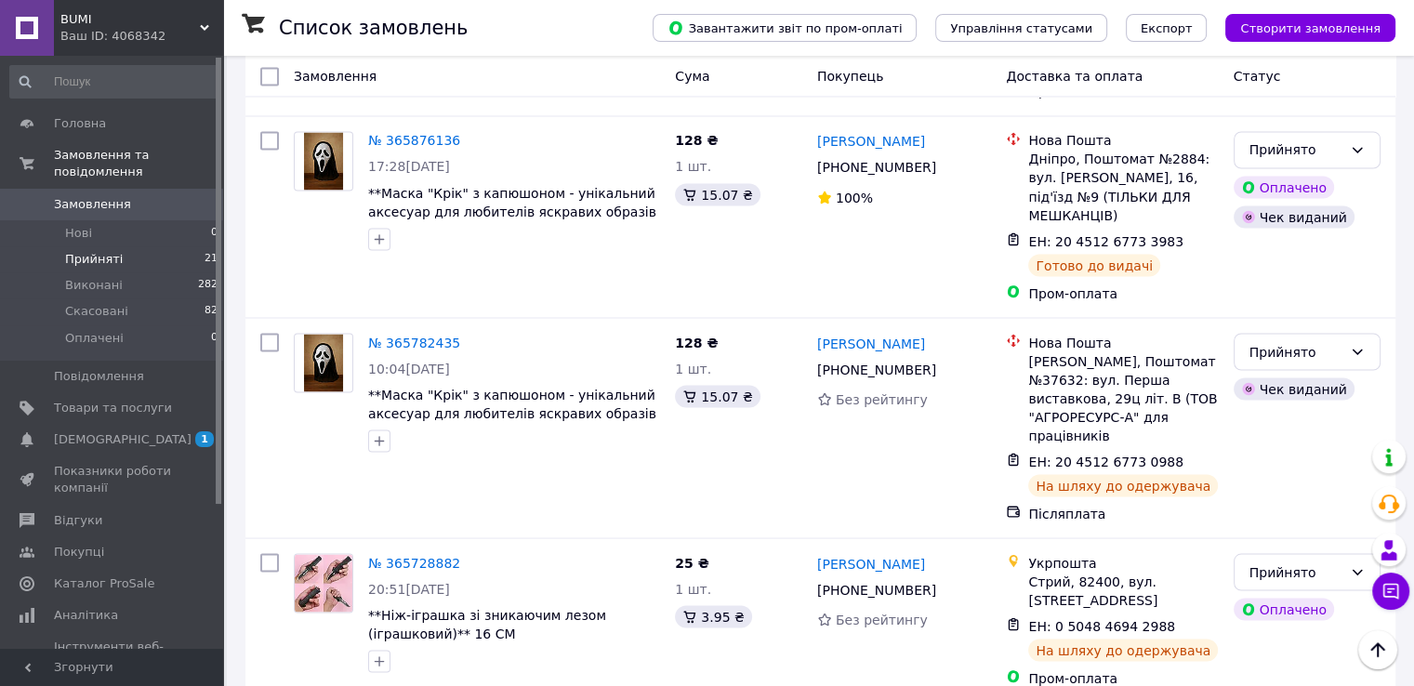
scroll to position [3413, 0]
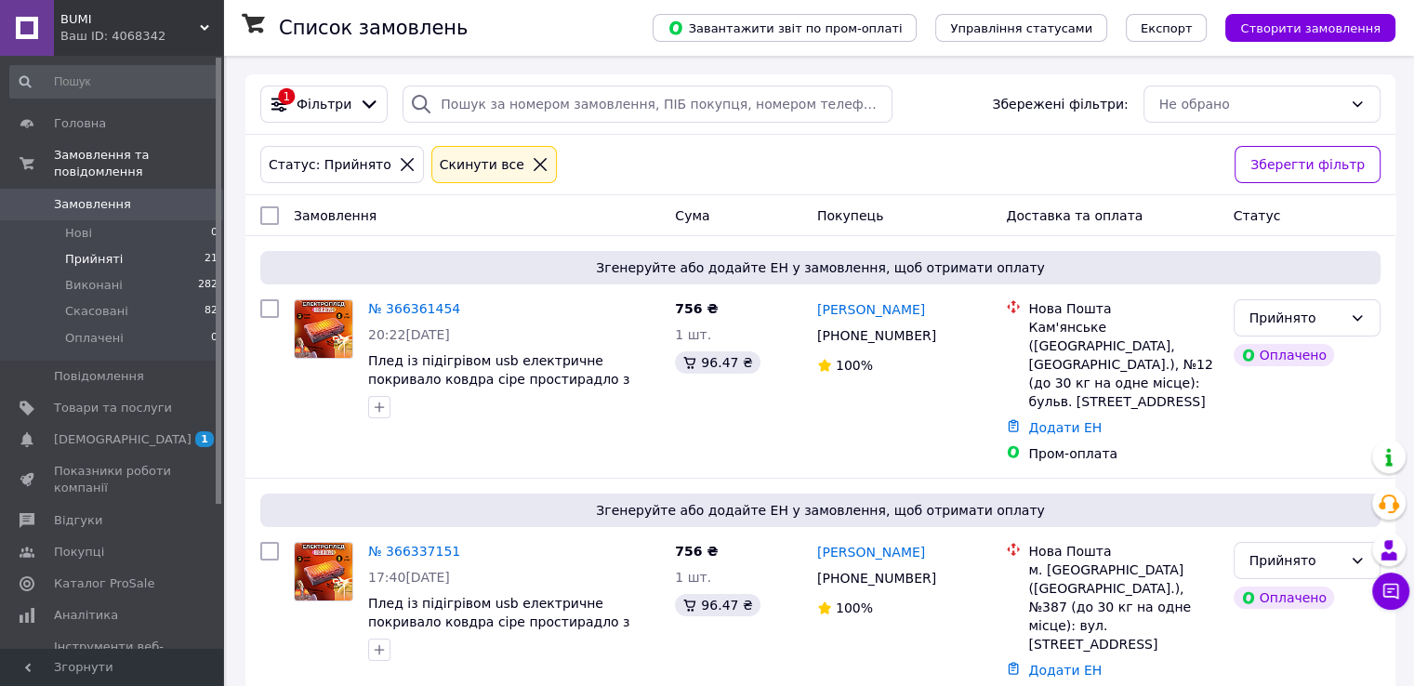
click at [399, 165] on icon at bounding box center [407, 164] width 17 height 17
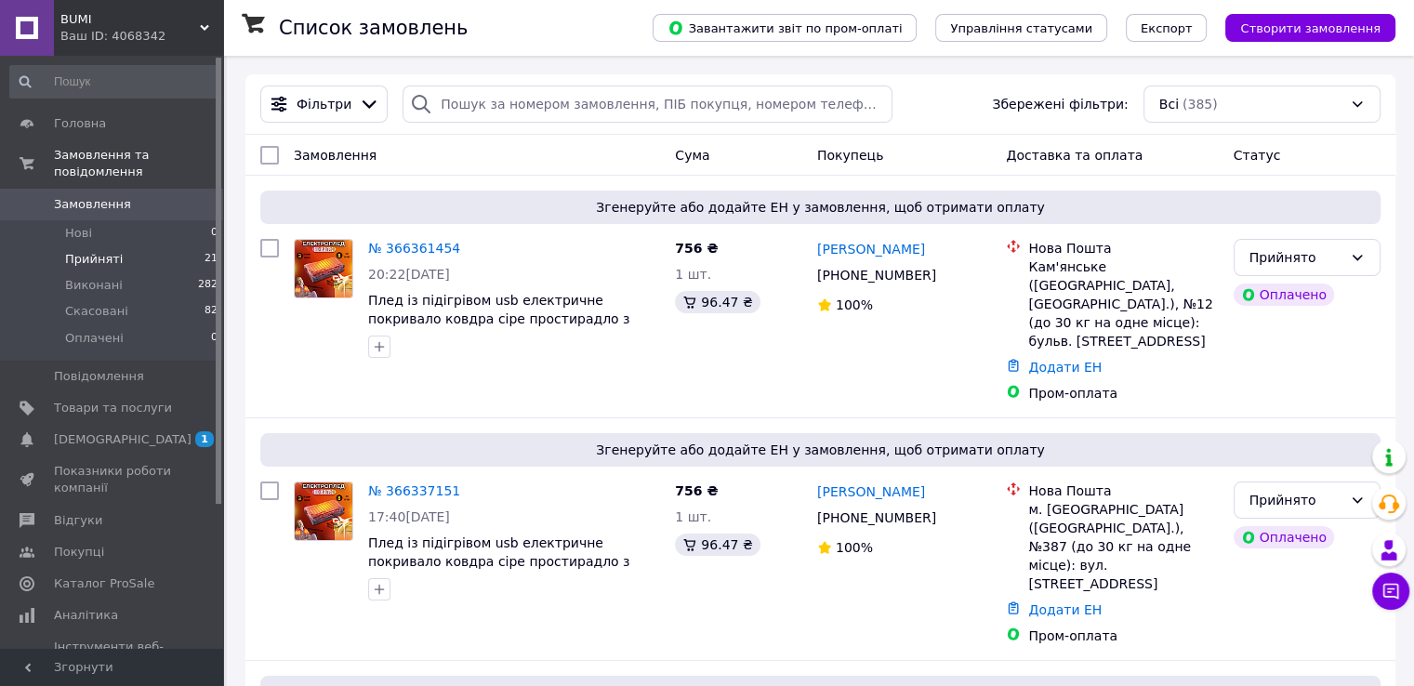
scroll to position [186, 0]
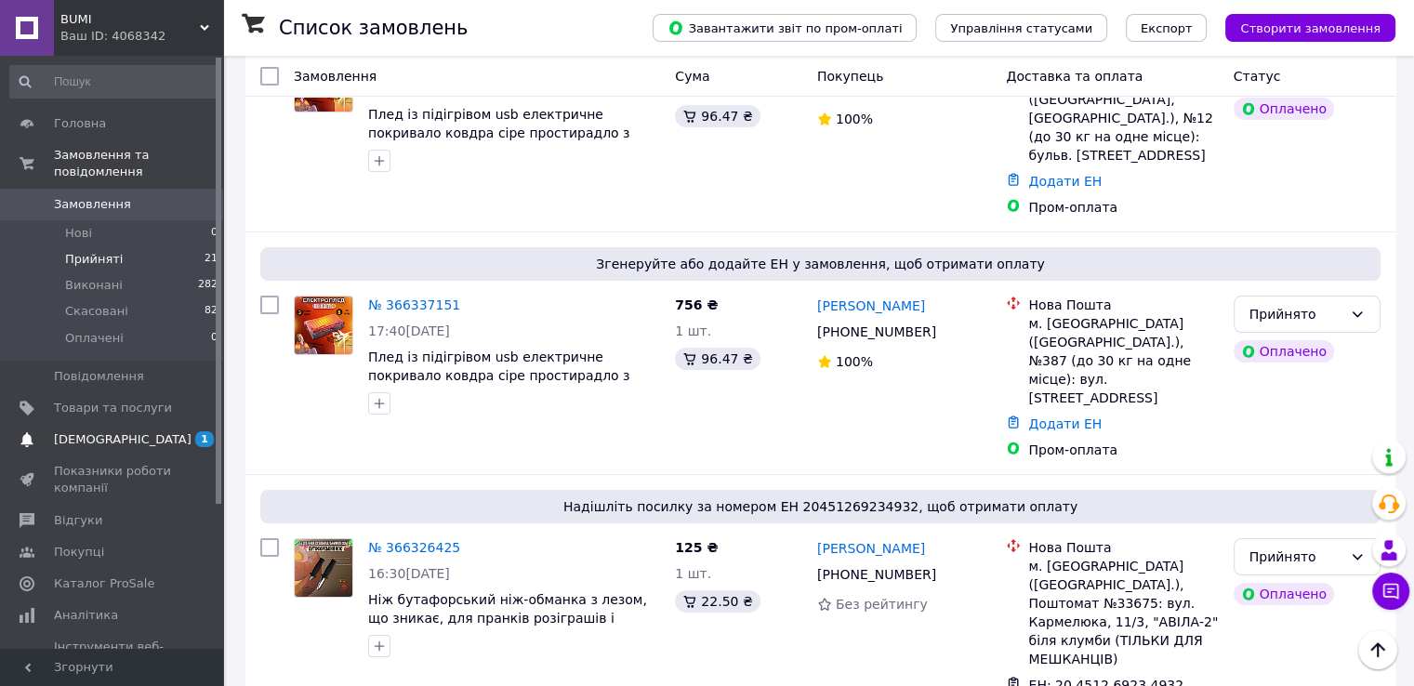
click at [127, 431] on span "[DEMOGRAPHIC_DATA]" at bounding box center [113, 439] width 118 height 17
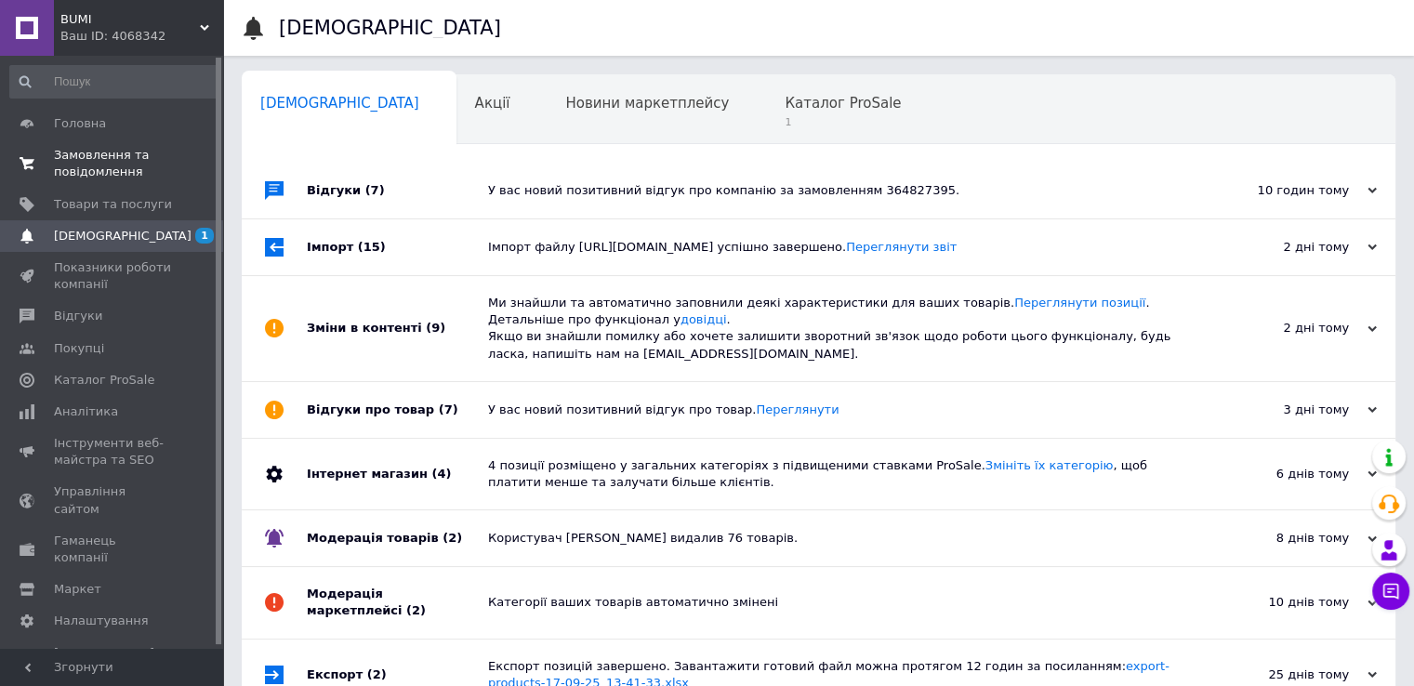
click at [134, 165] on span "Замовлення та повідомлення" at bounding box center [113, 163] width 118 height 33
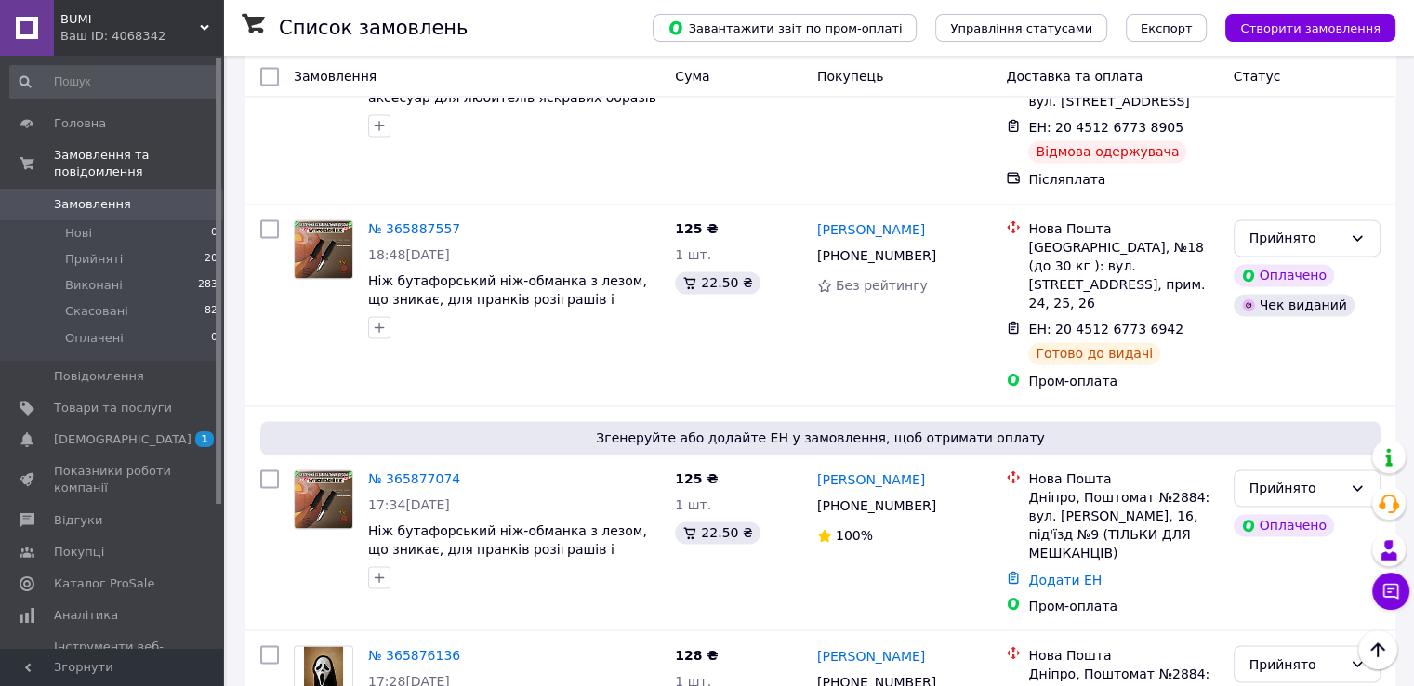
scroll to position [2975, 0]
click at [93, 431] on span "[DEMOGRAPHIC_DATA]" at bounding box center [123, 439] width 138 height 17
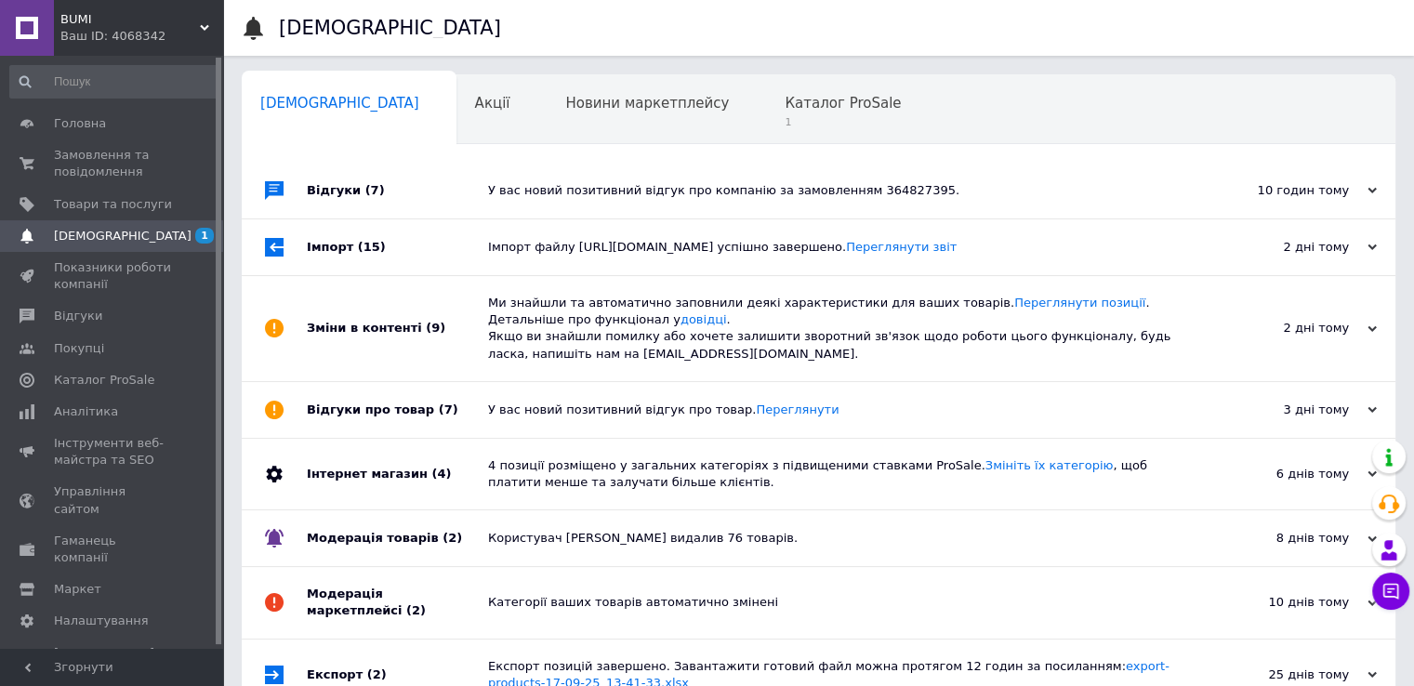
click at [113, 229] on span "[DEMOGRAPHIC_DATA]" at bounding box center [123, 236] width 138 height 17
click at [111, 172] on span "Замовлення та повідомлення" at bounding box center [113, 163] width 118 height 33
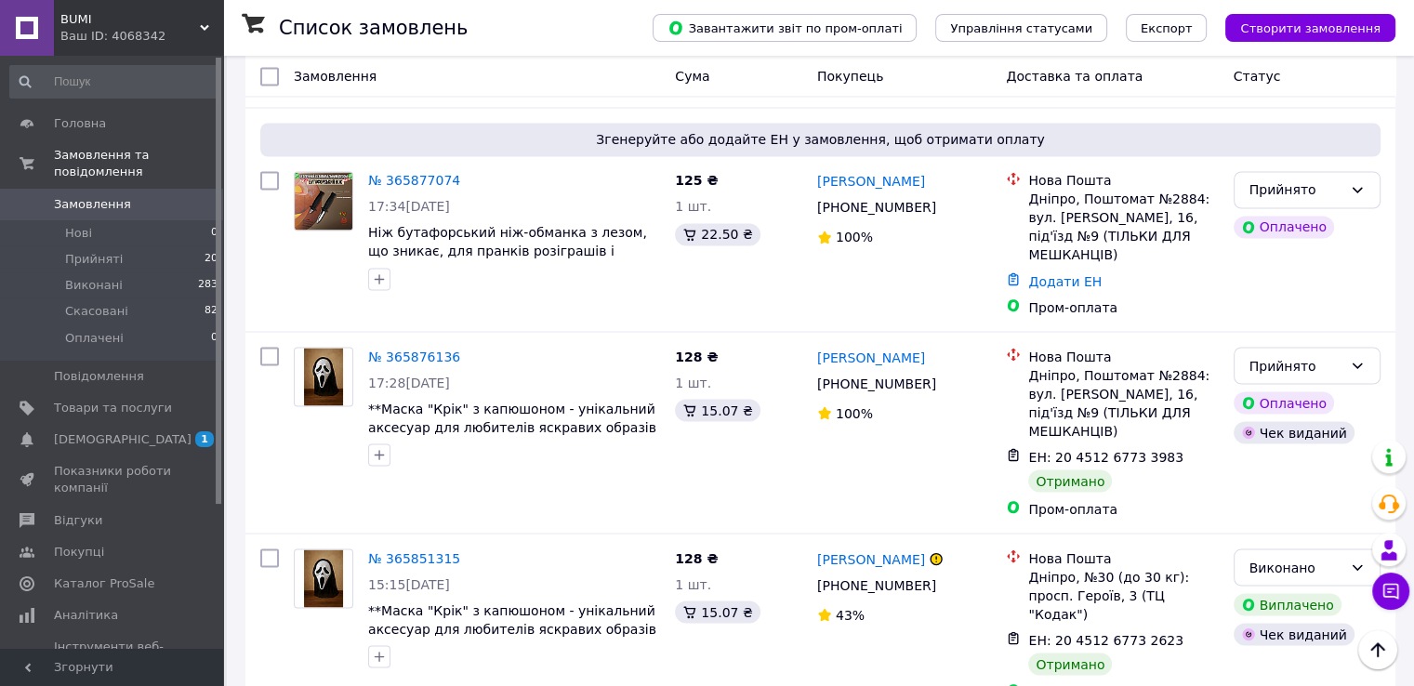
scroll to position [3282, 0]
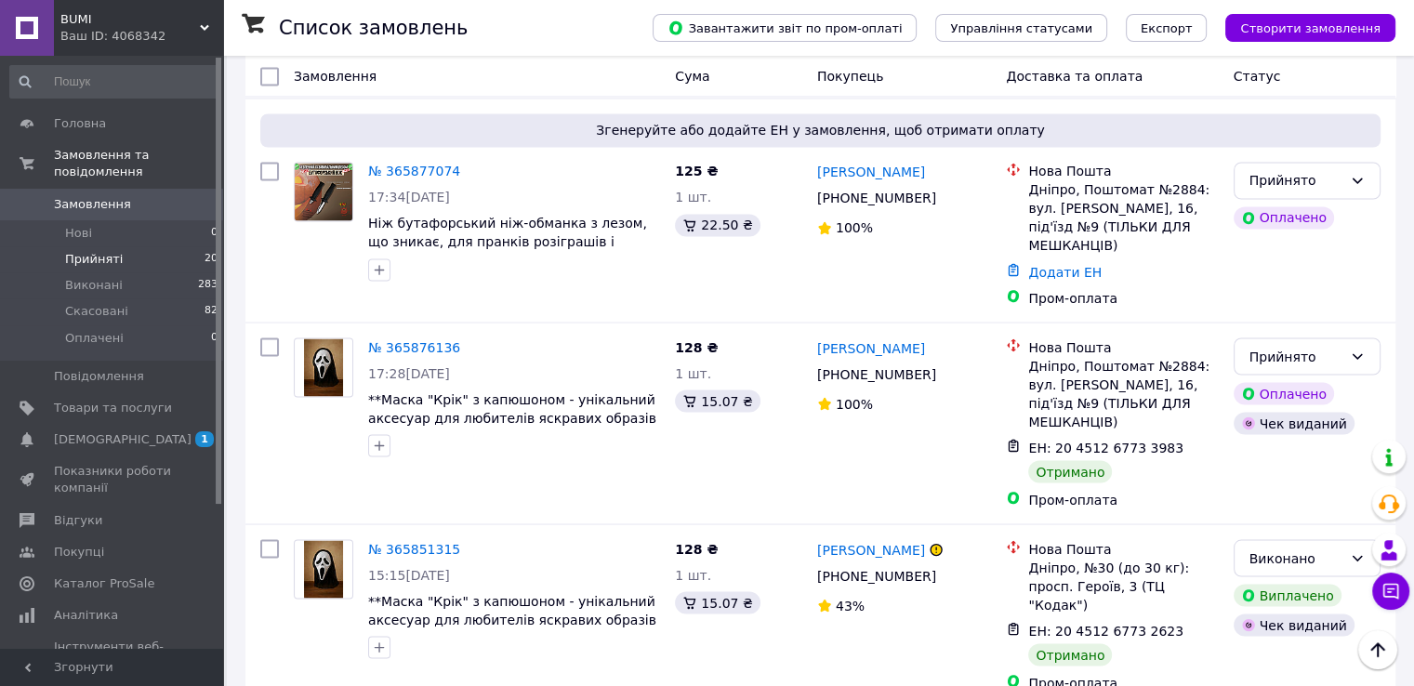
click at [75, 251] on span "Прийняті" at bounding box center [94, 259] width 58 height 17
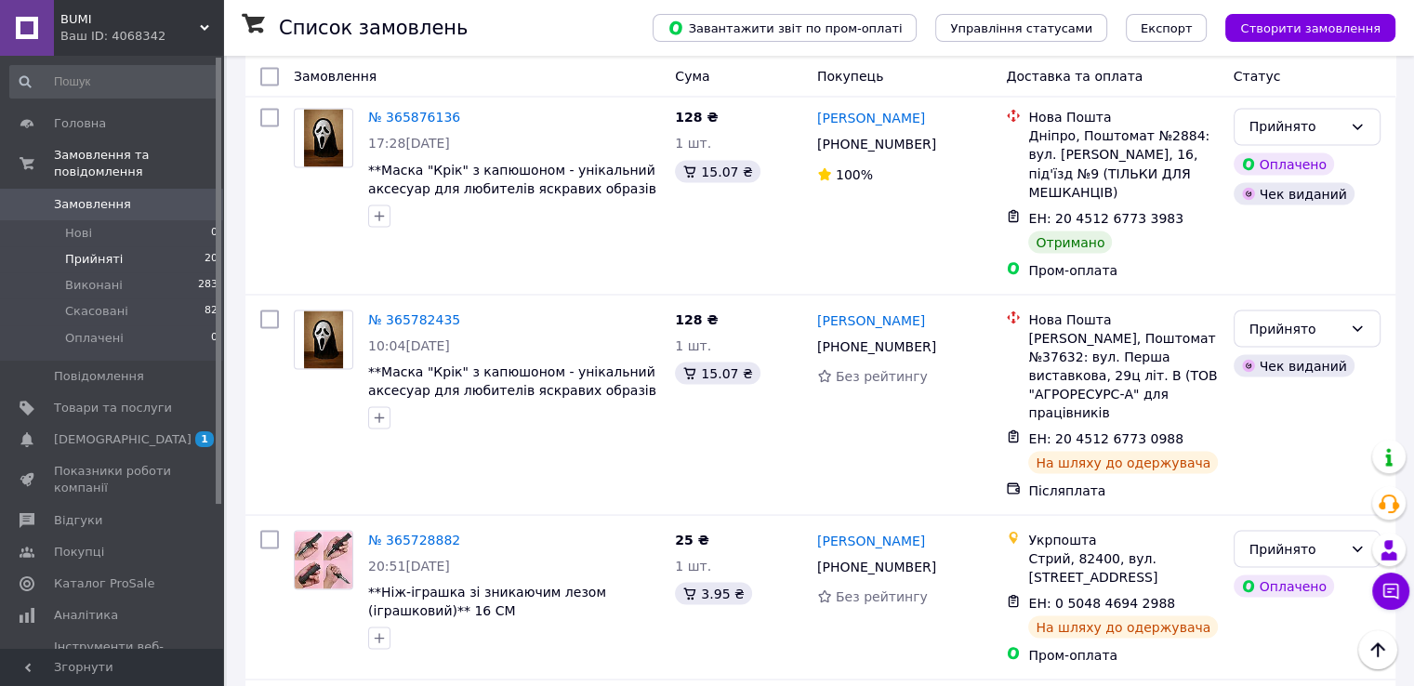
scroll to position [3373, 0]
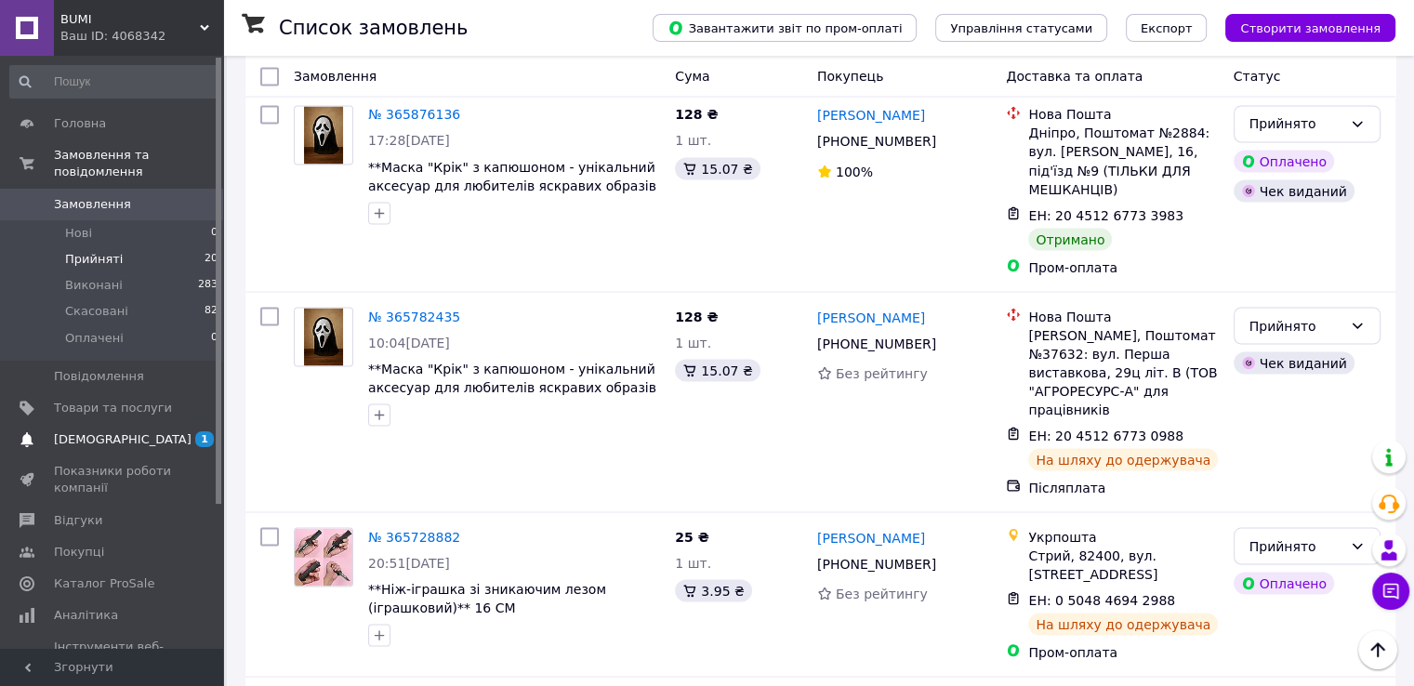
click at [138, 431] on span "[DEMOGRAPHIC_DATA]" at bounding box center [113, 439] width 118 height 17
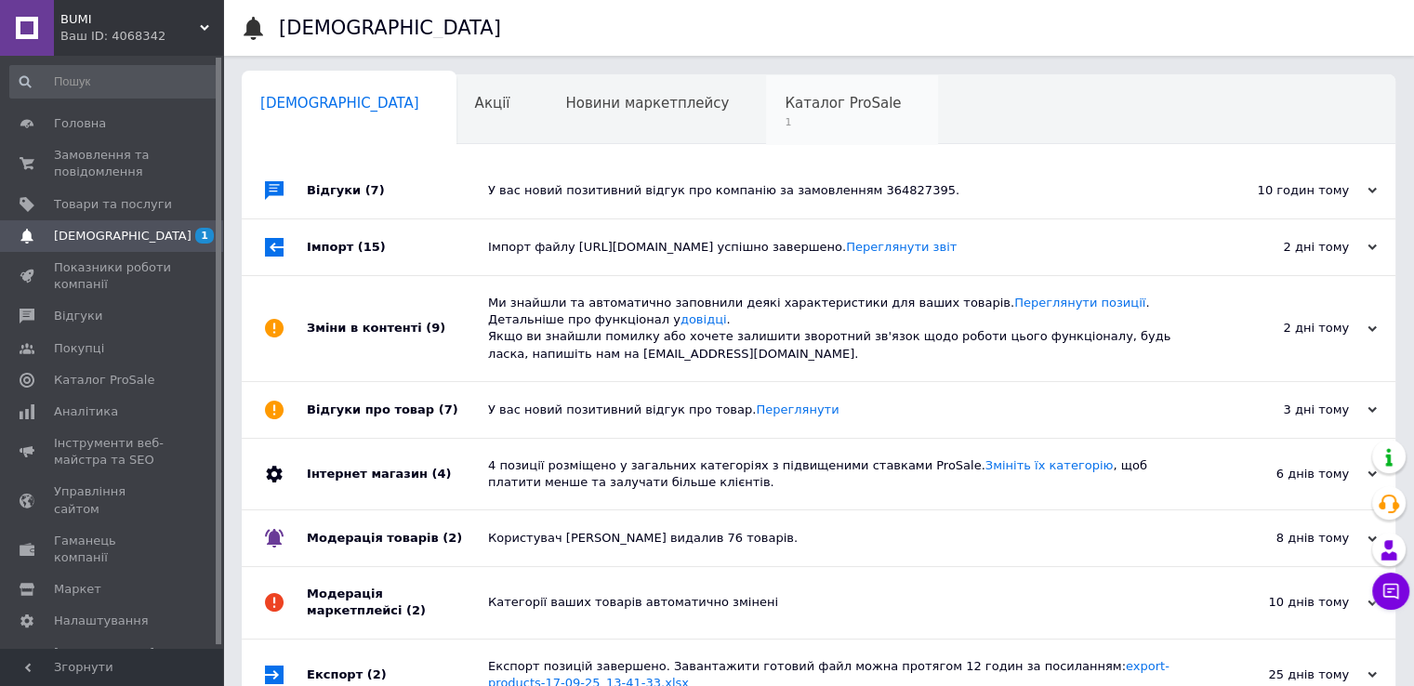
click at [766, 132] on div "Каталог ProSale 1" at bounding box center [852, 110] width 172 height 71
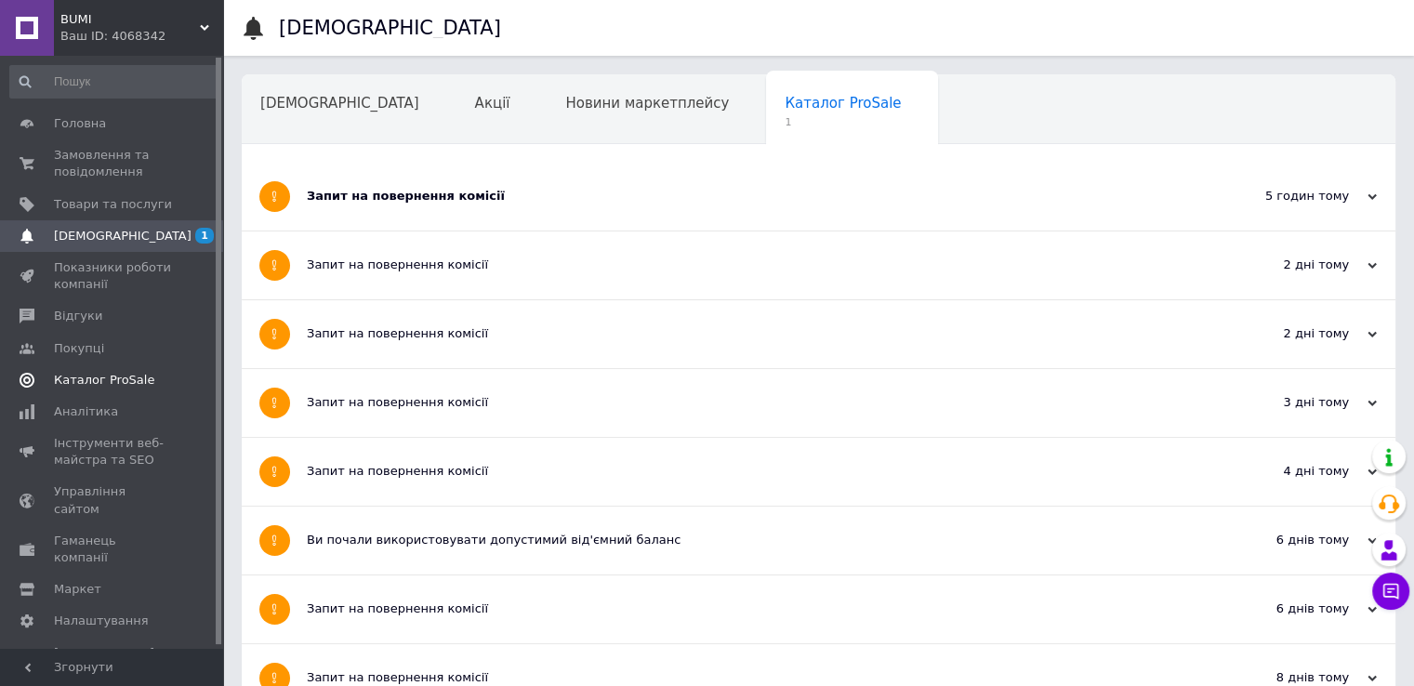
click at [103, 376] on span "Каталог ProSale" at bounding box center [104, 380] width 100 height 17
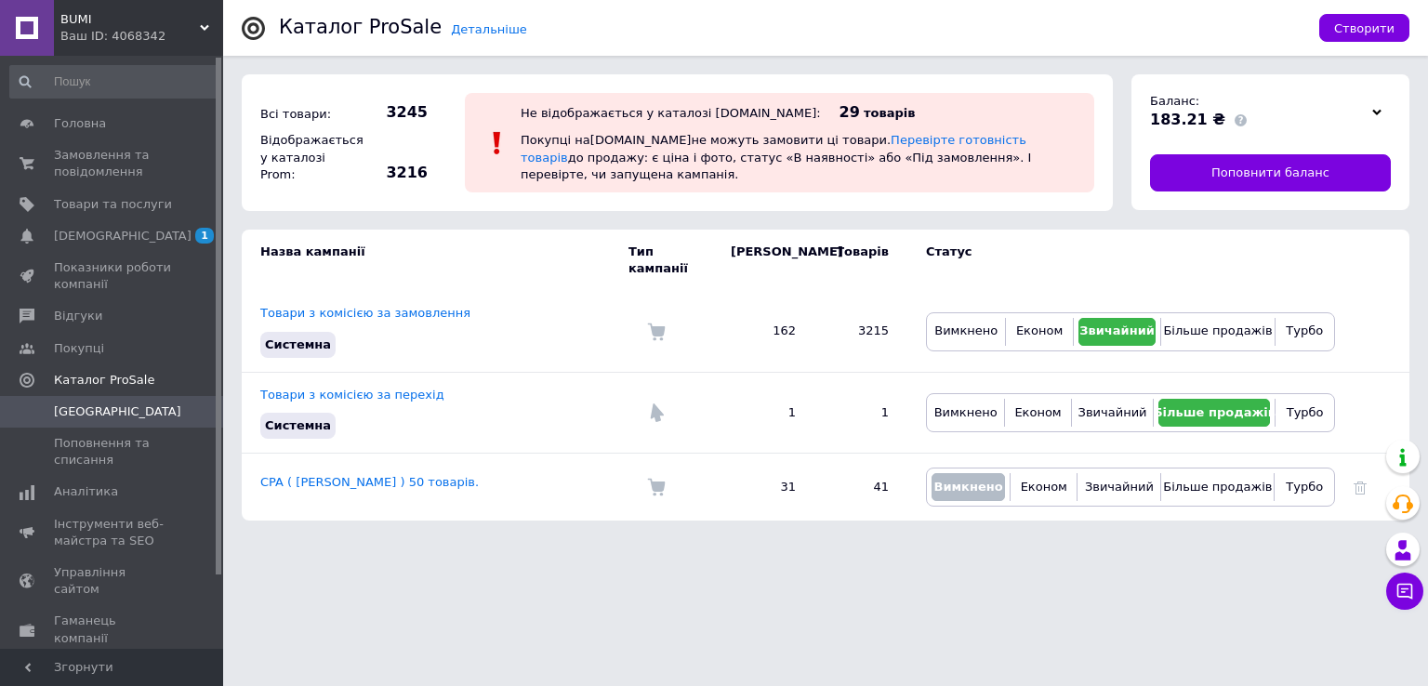
click at [1379, 112] on use at bounding box center [1376, 112] width 9 height 6
